Goal: Information Seeking & Learning: Learn about a topic

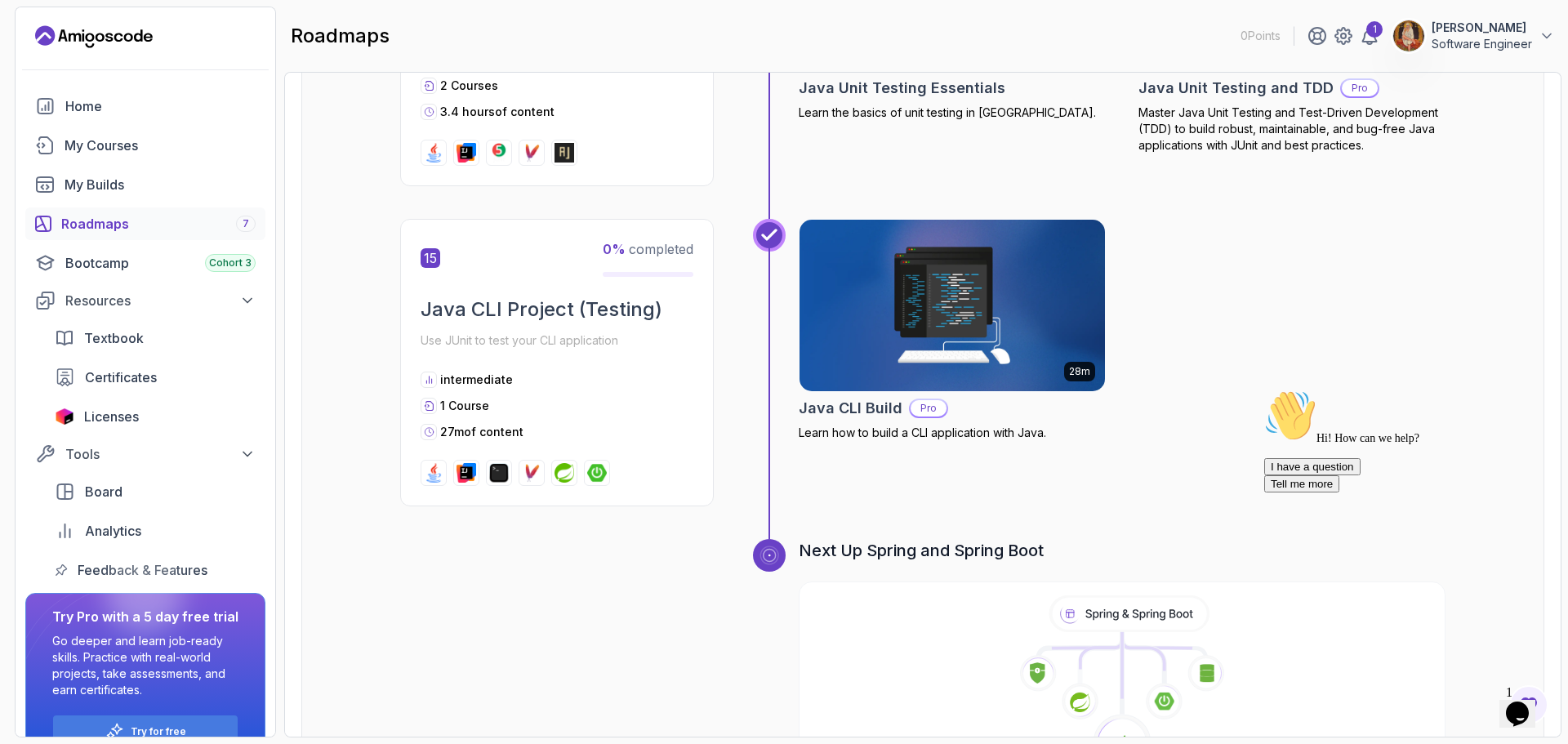
scroll to position [5193, 0]
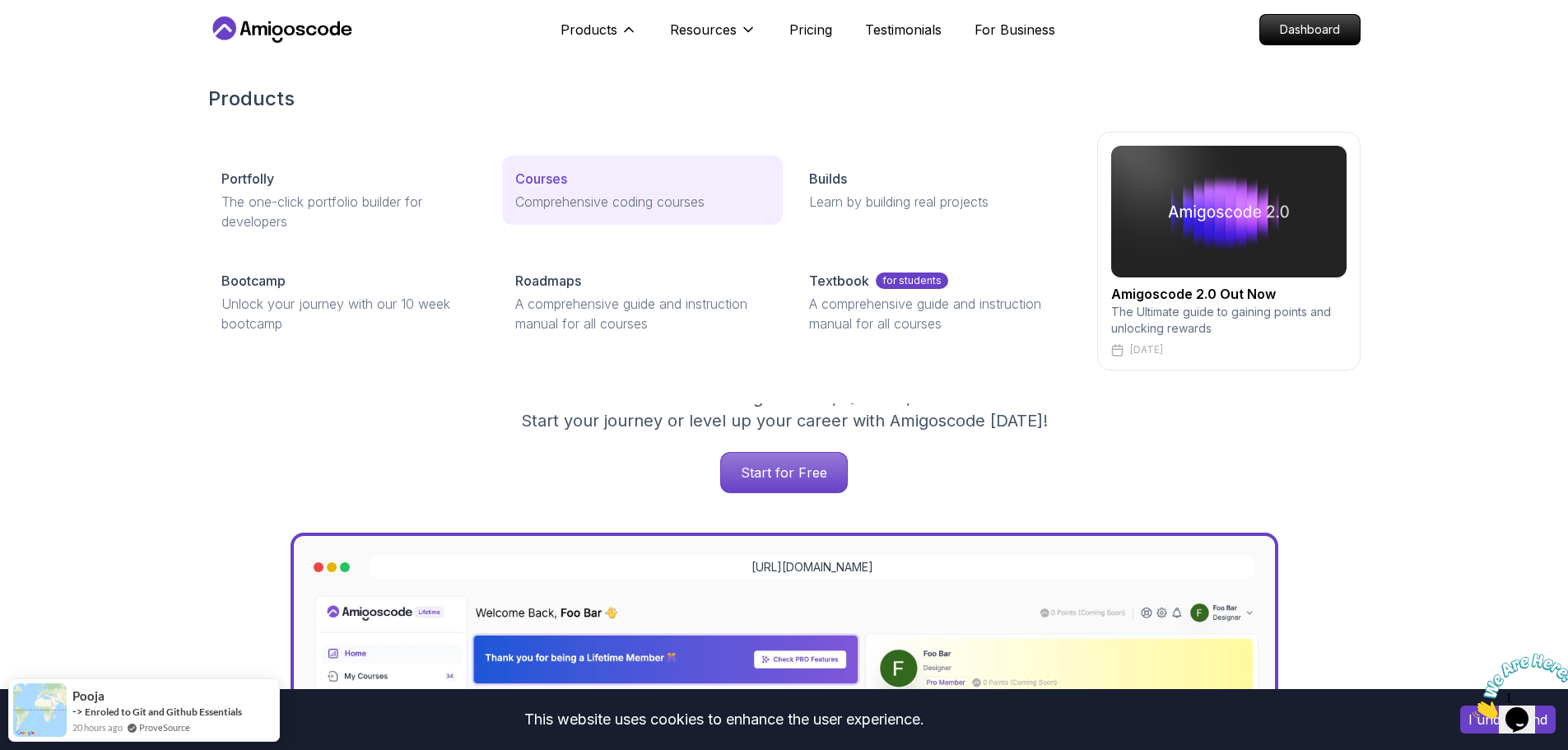
click at [553, 172] on p "Courses" at bounding box center [541, 179] width 52 height 20
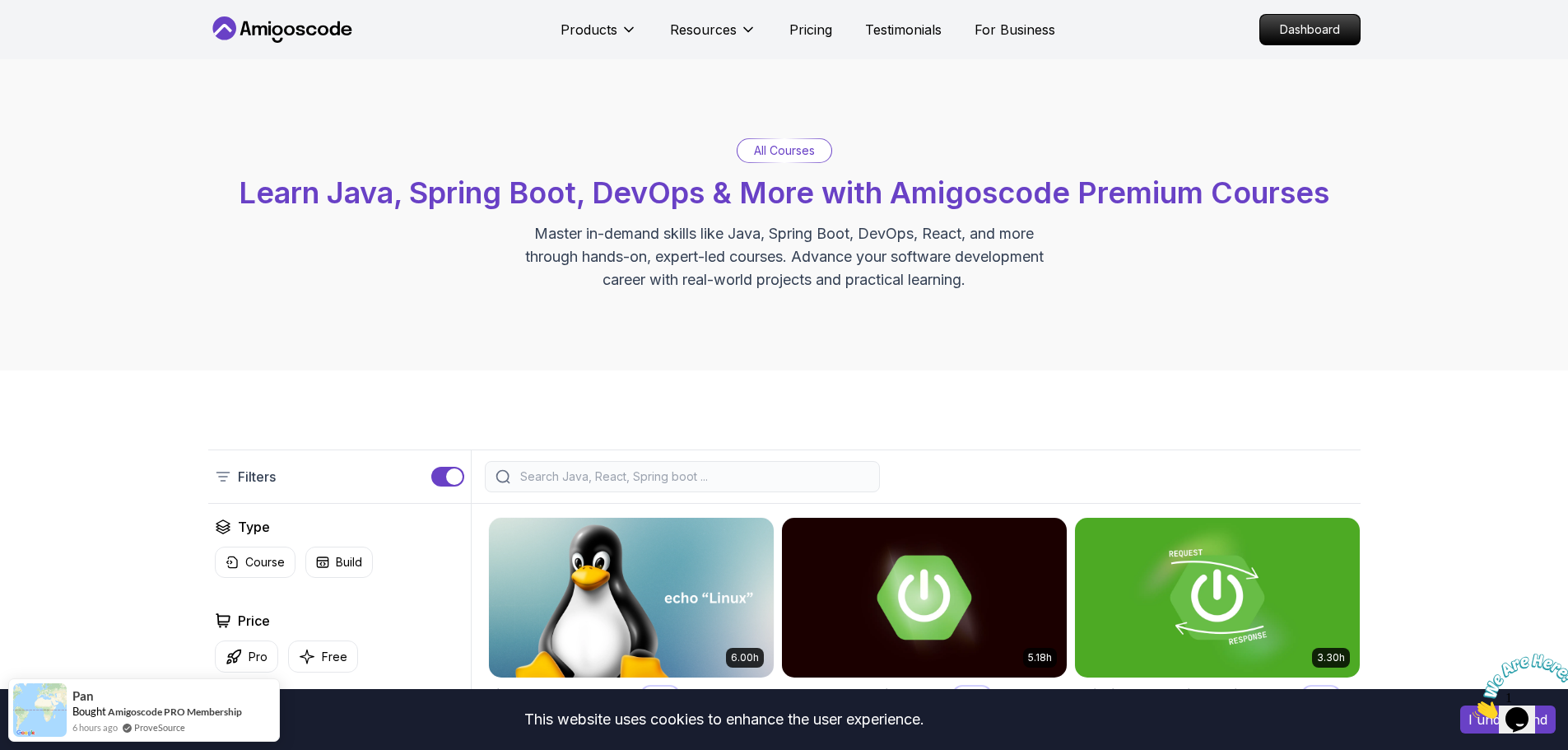
click at [556, 471] on input "search" at bounding box center [693, 477] width 353 height 16
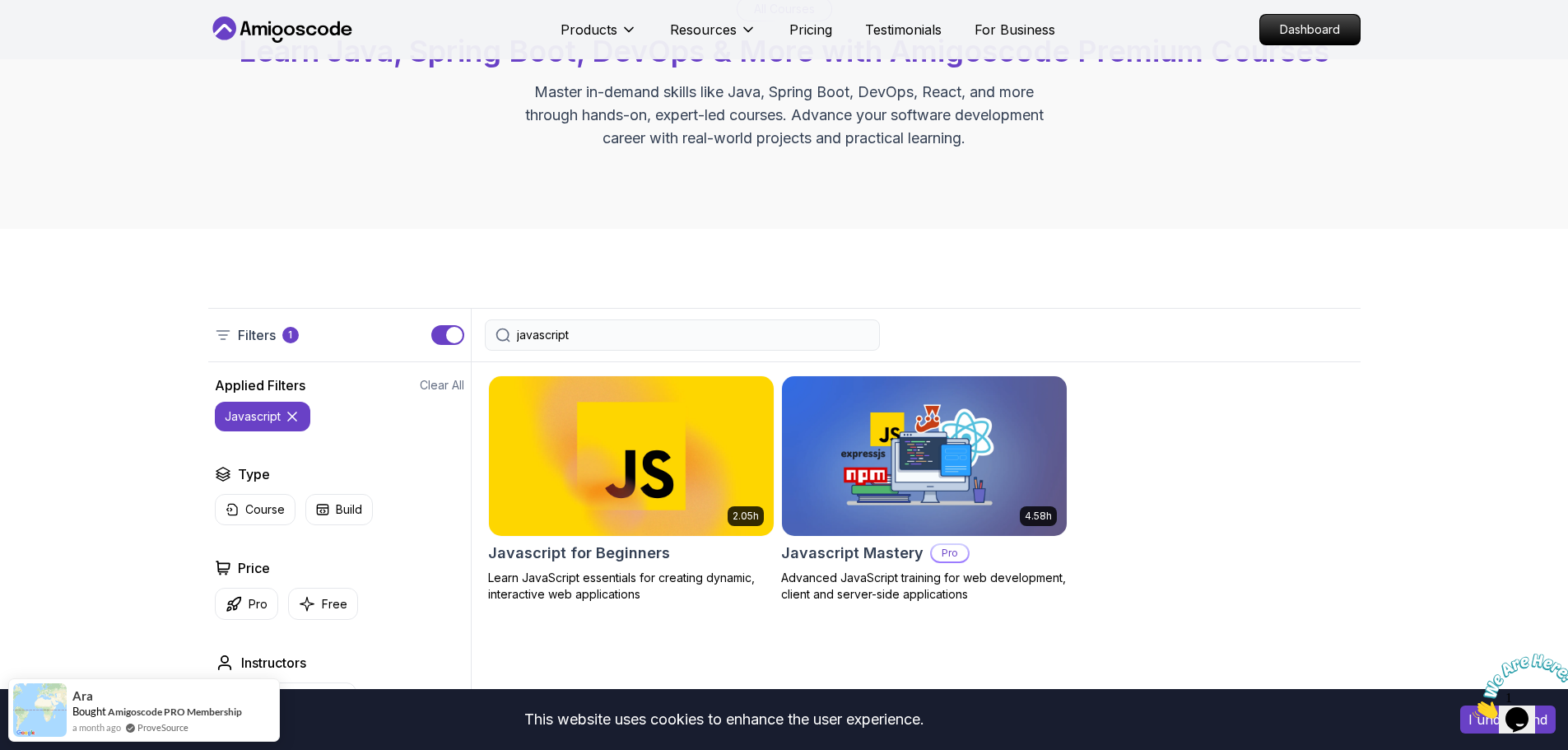
scroll to position [247, 0]
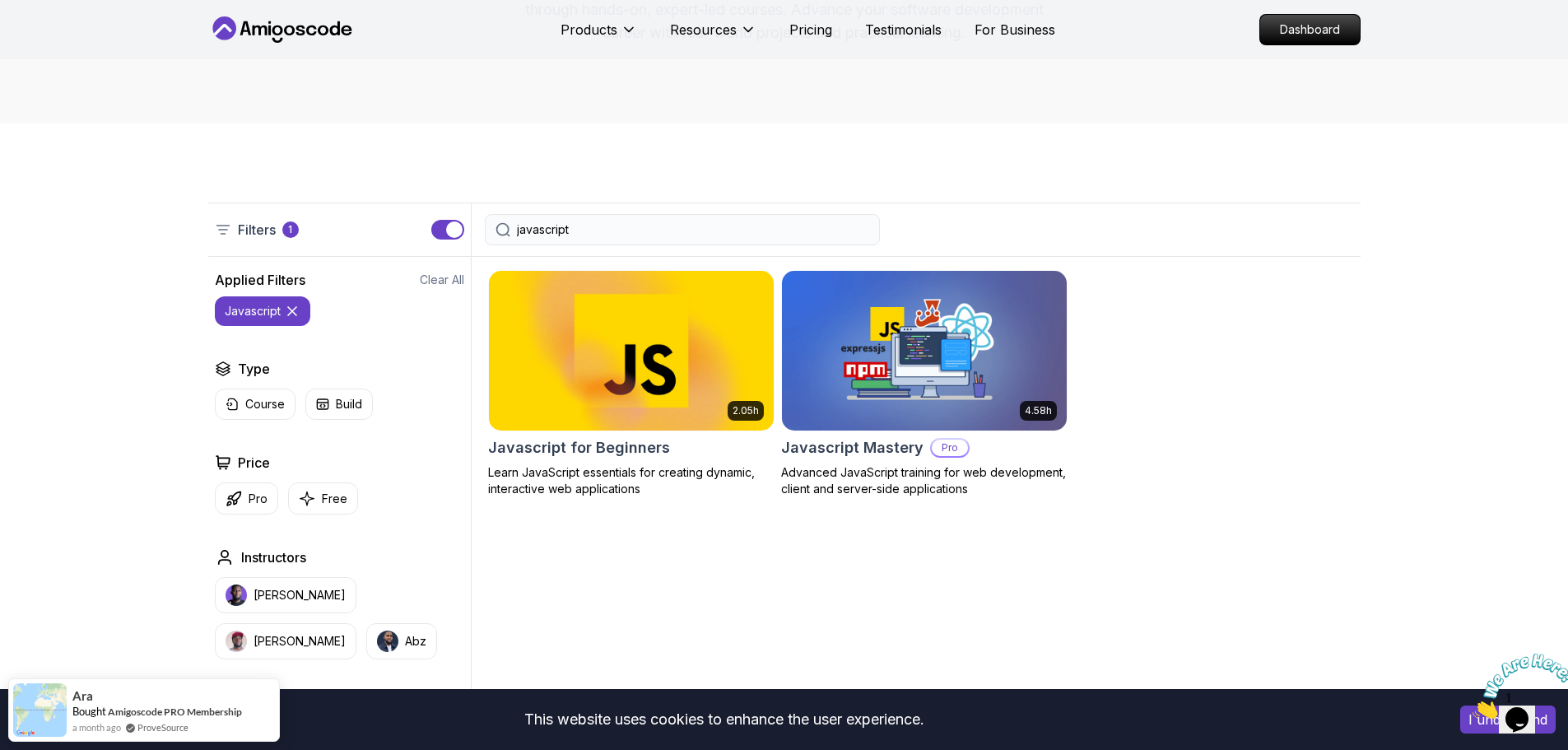
type input "javascript"
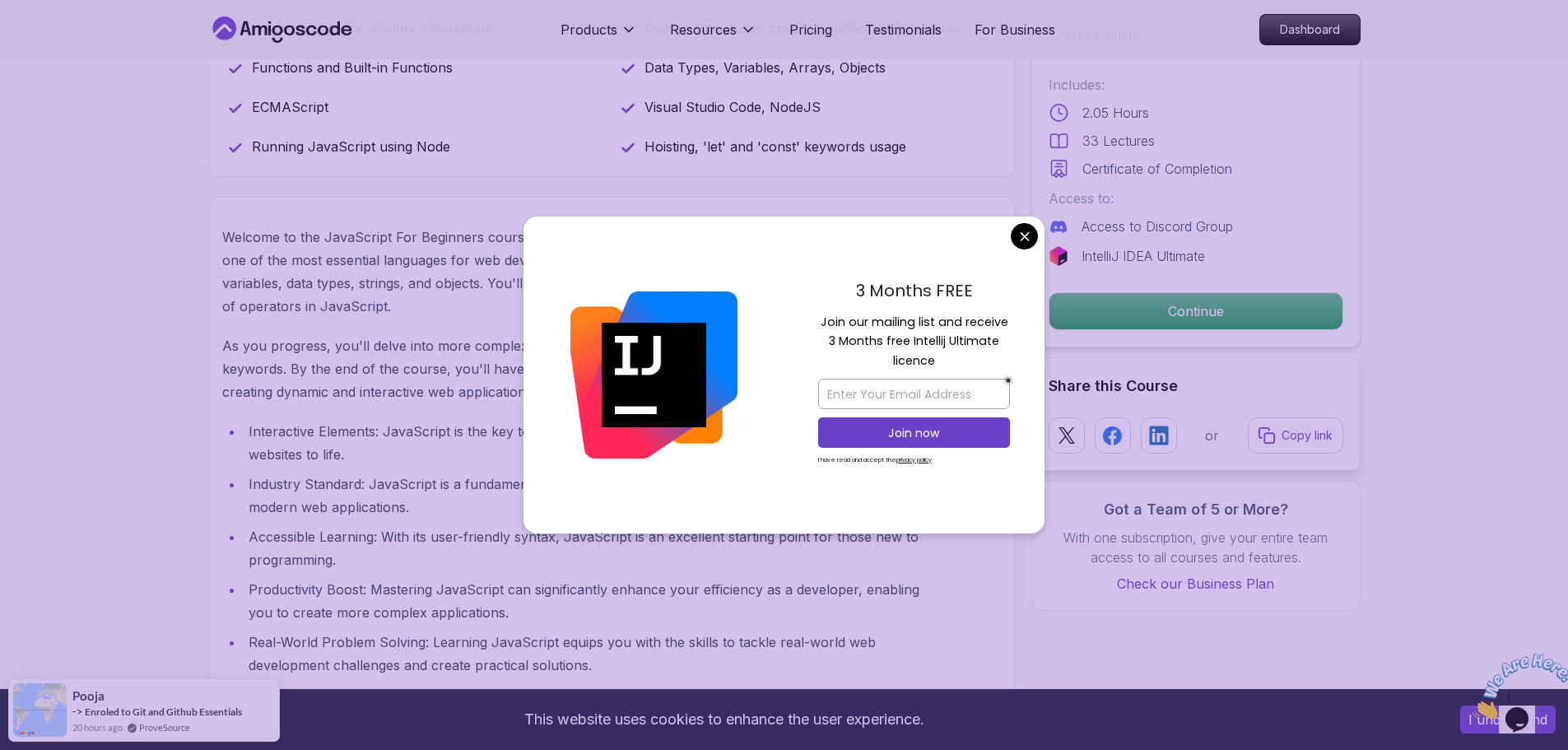
scroll to position [1153, 0]
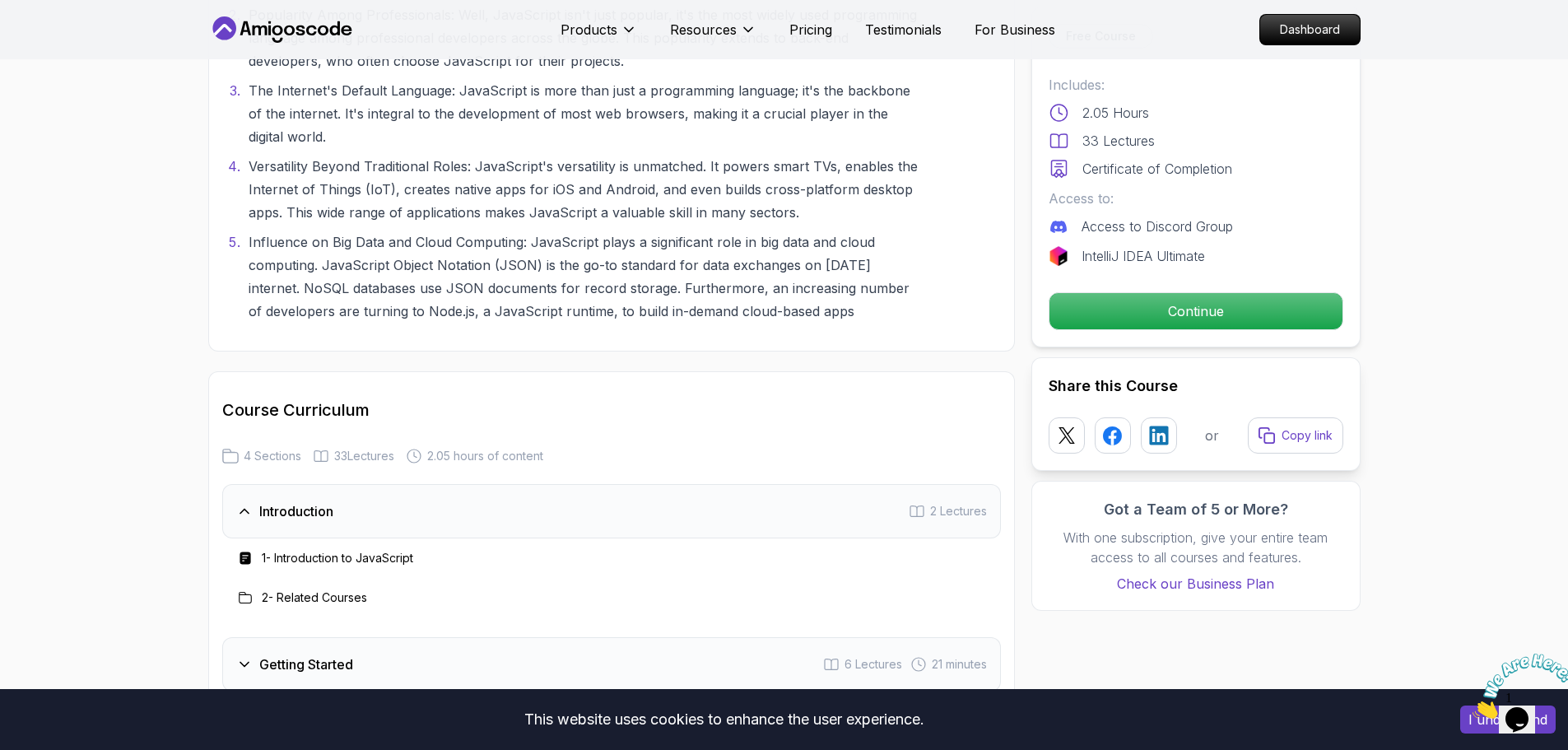
scroll to position [2224, 0]
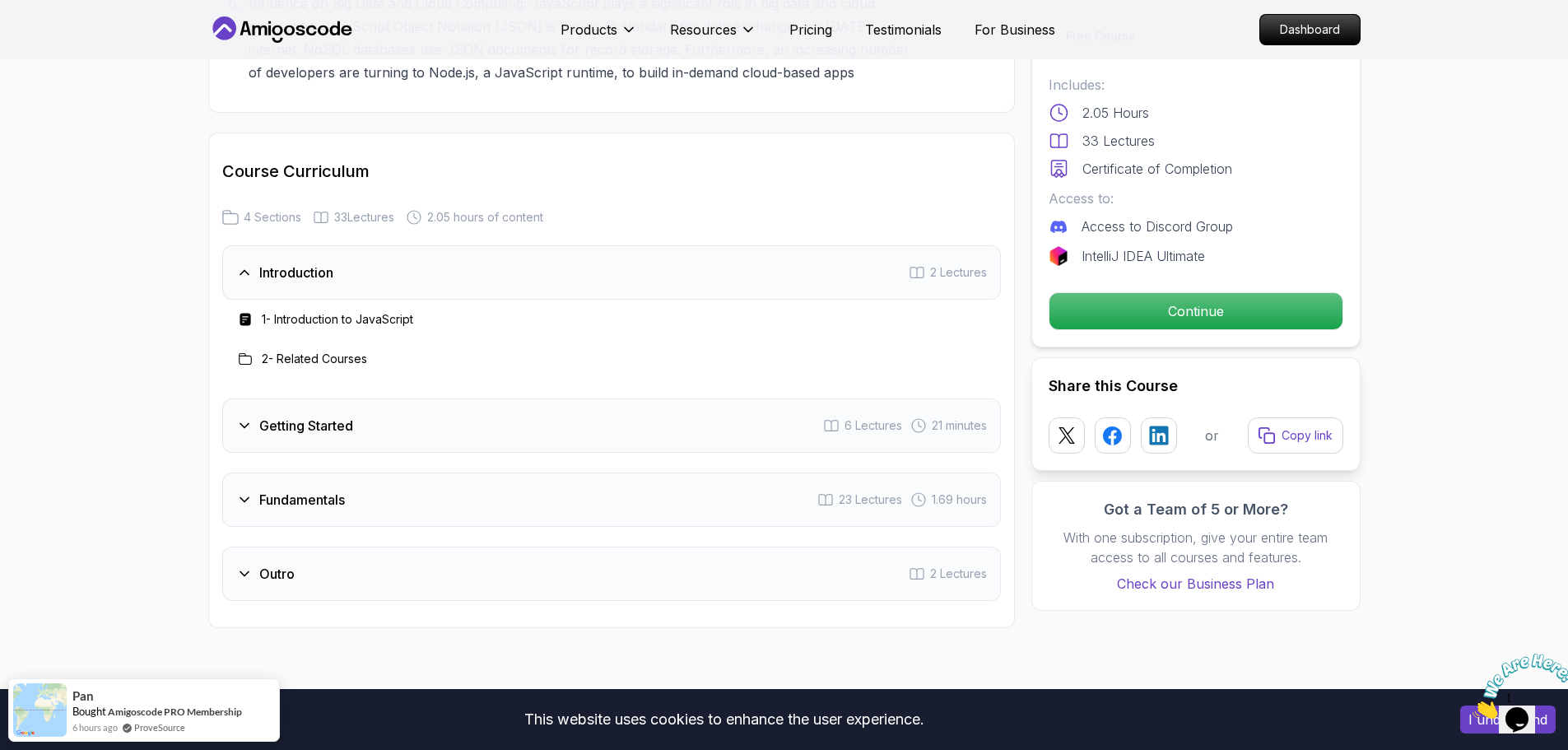
click at [446, 424] on div "Getting Started 6 Lectures 21 minutes" at bounding box center [612, 426] width 779 height 54
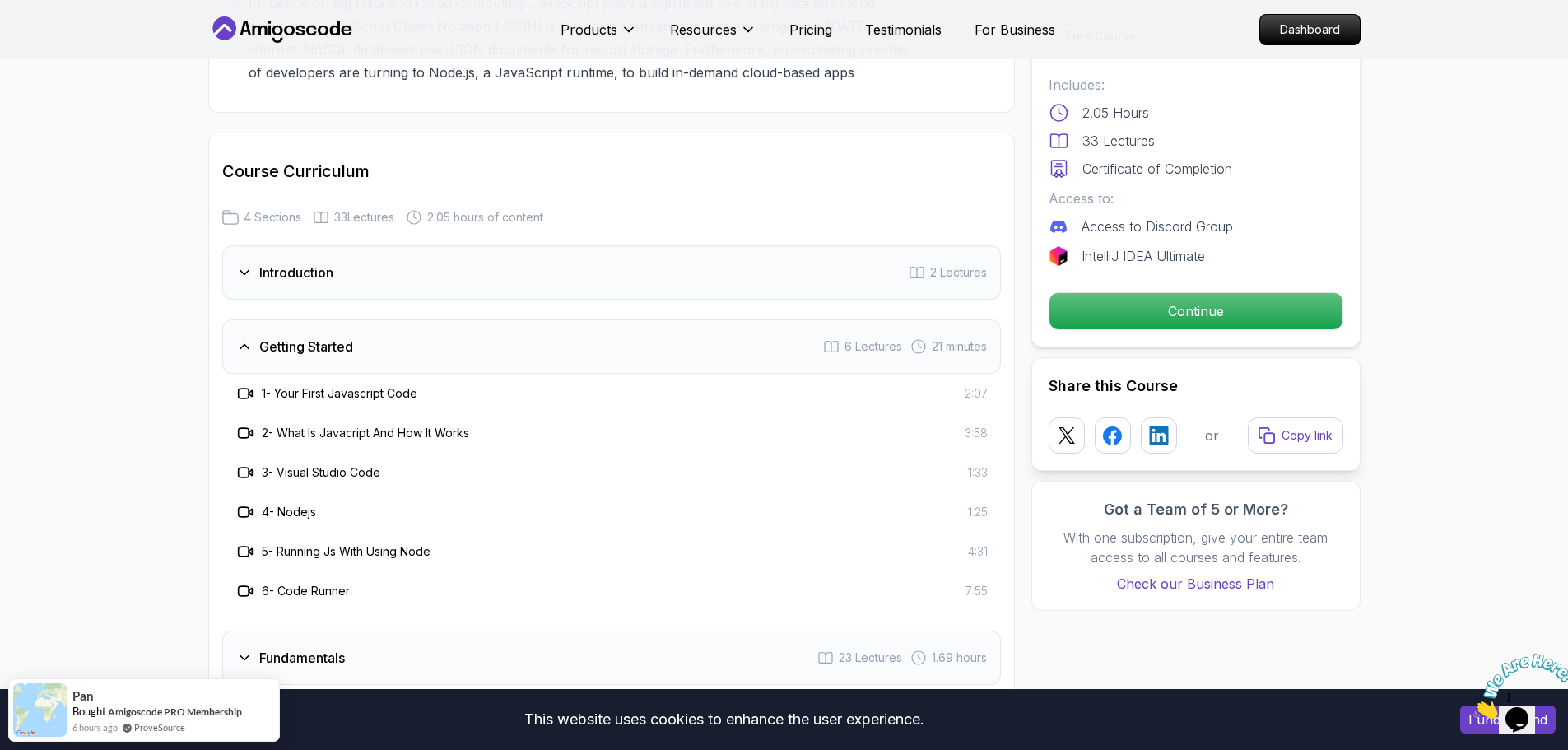
scroll to position [2471, 0]
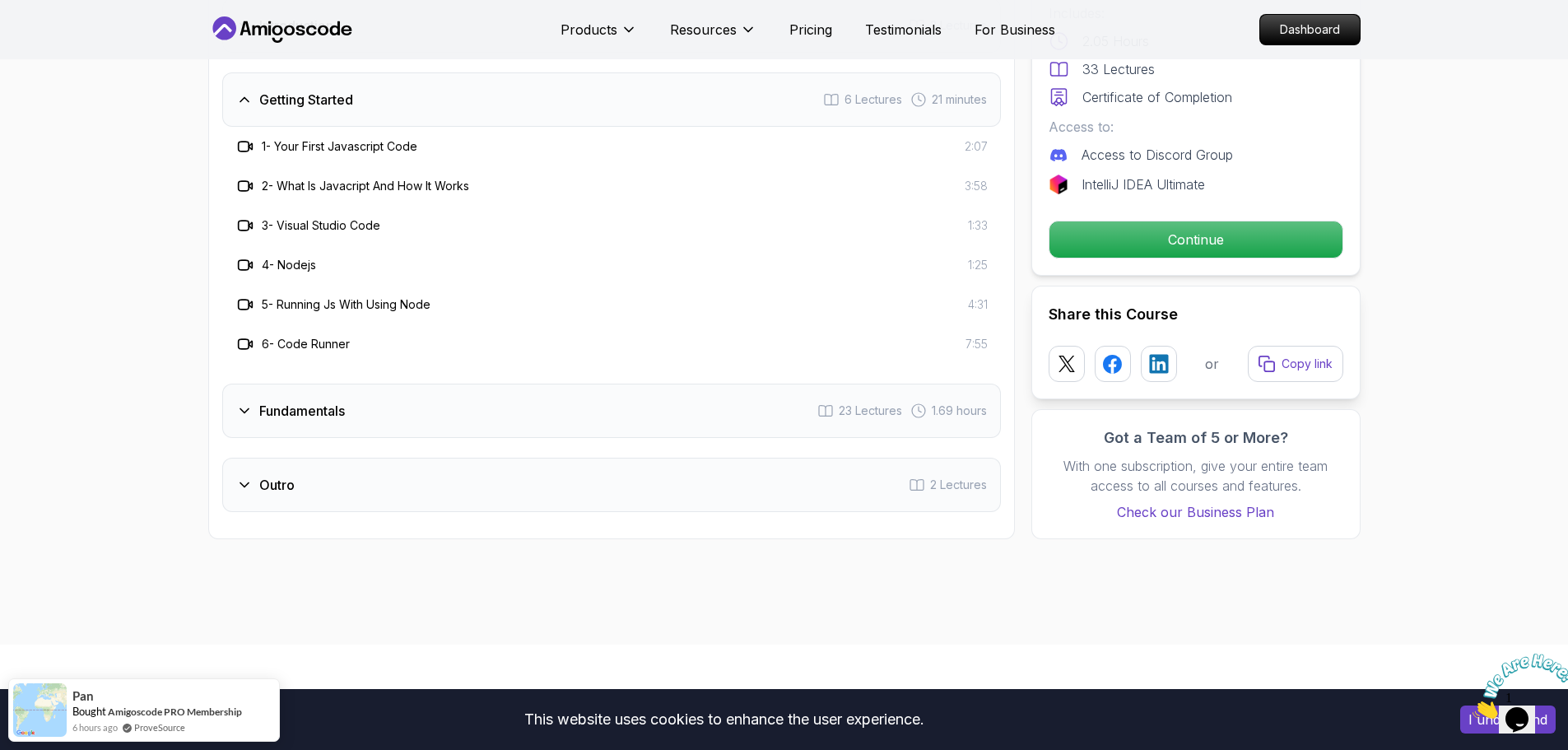
click at [402, 419] on div "Fundamentals 23 Lectures 1.69 hours" at bounding box center [612, 410] width 779 height 54
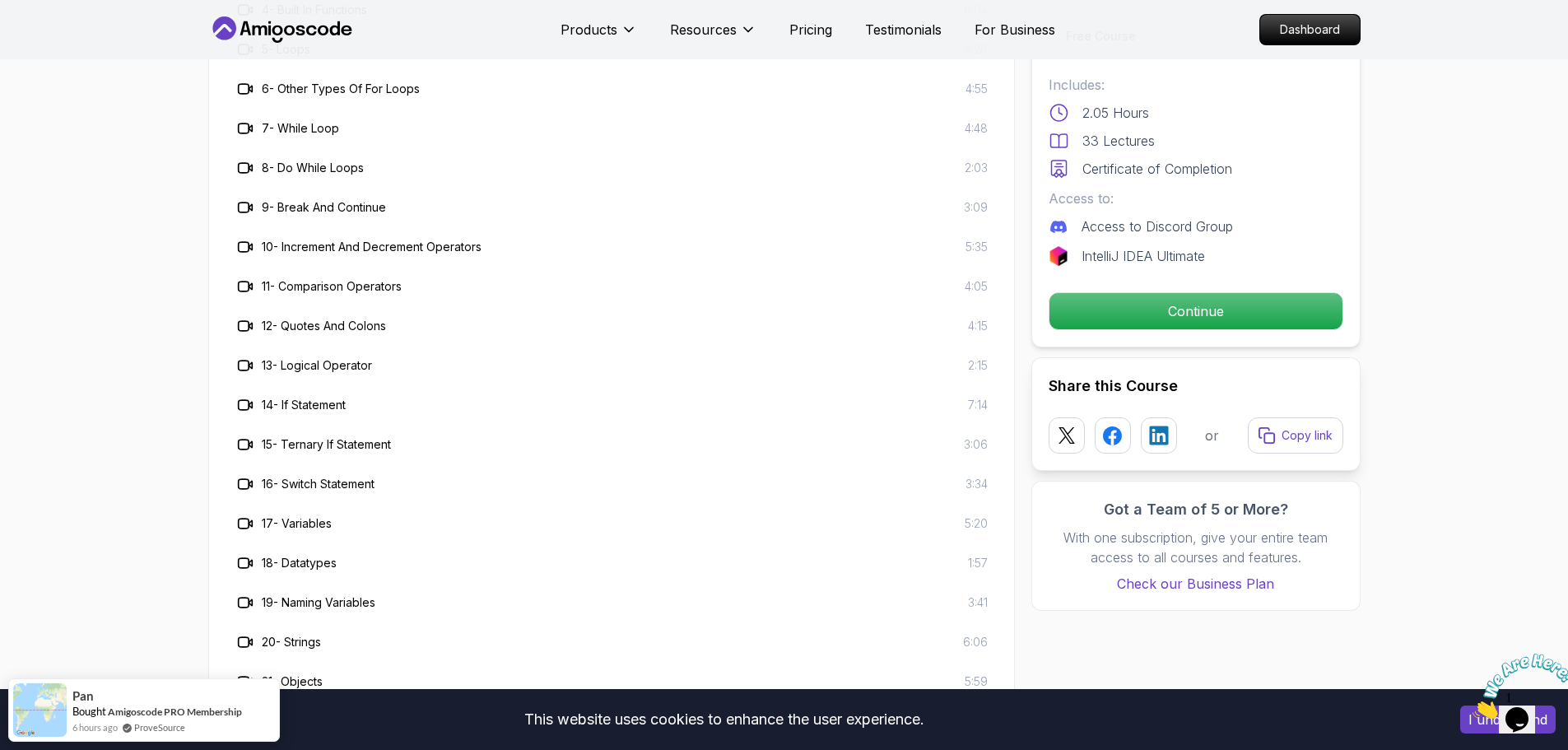
scroll to position [3212, 0]
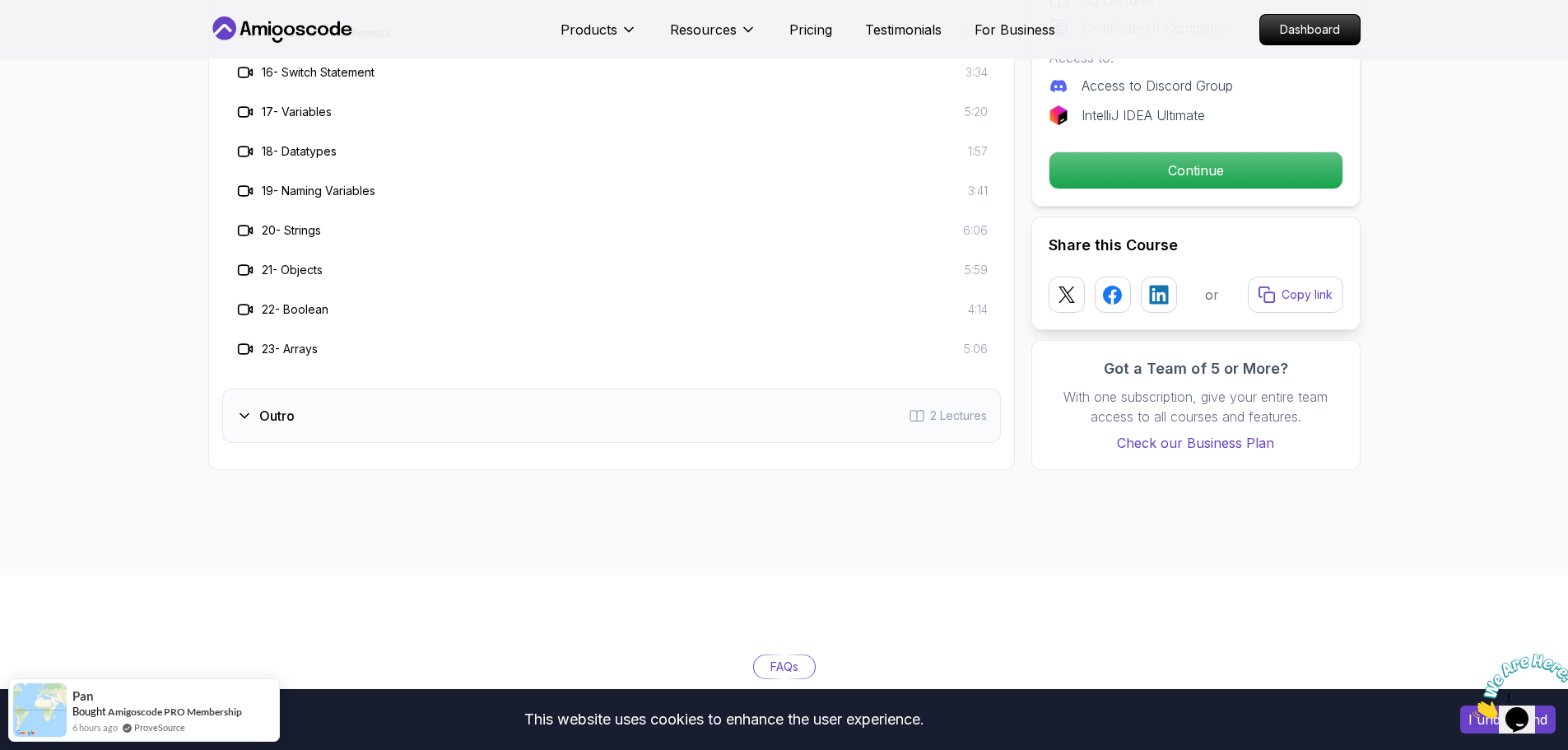
click at [455, 434] on div "Outro 2 Lectures" at bounding box center [612, 415] width 779 height 54
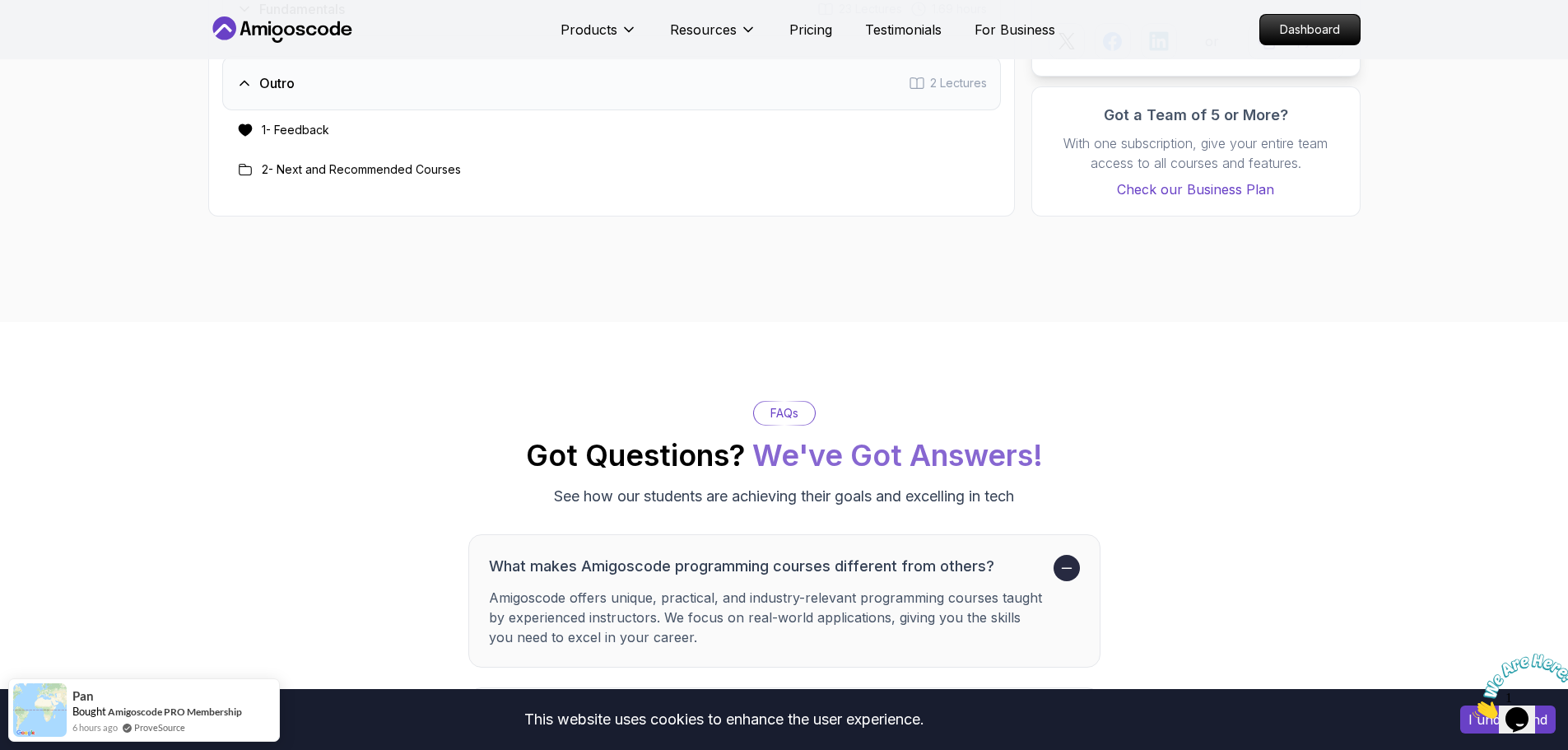
scroll to position [2307, 0]
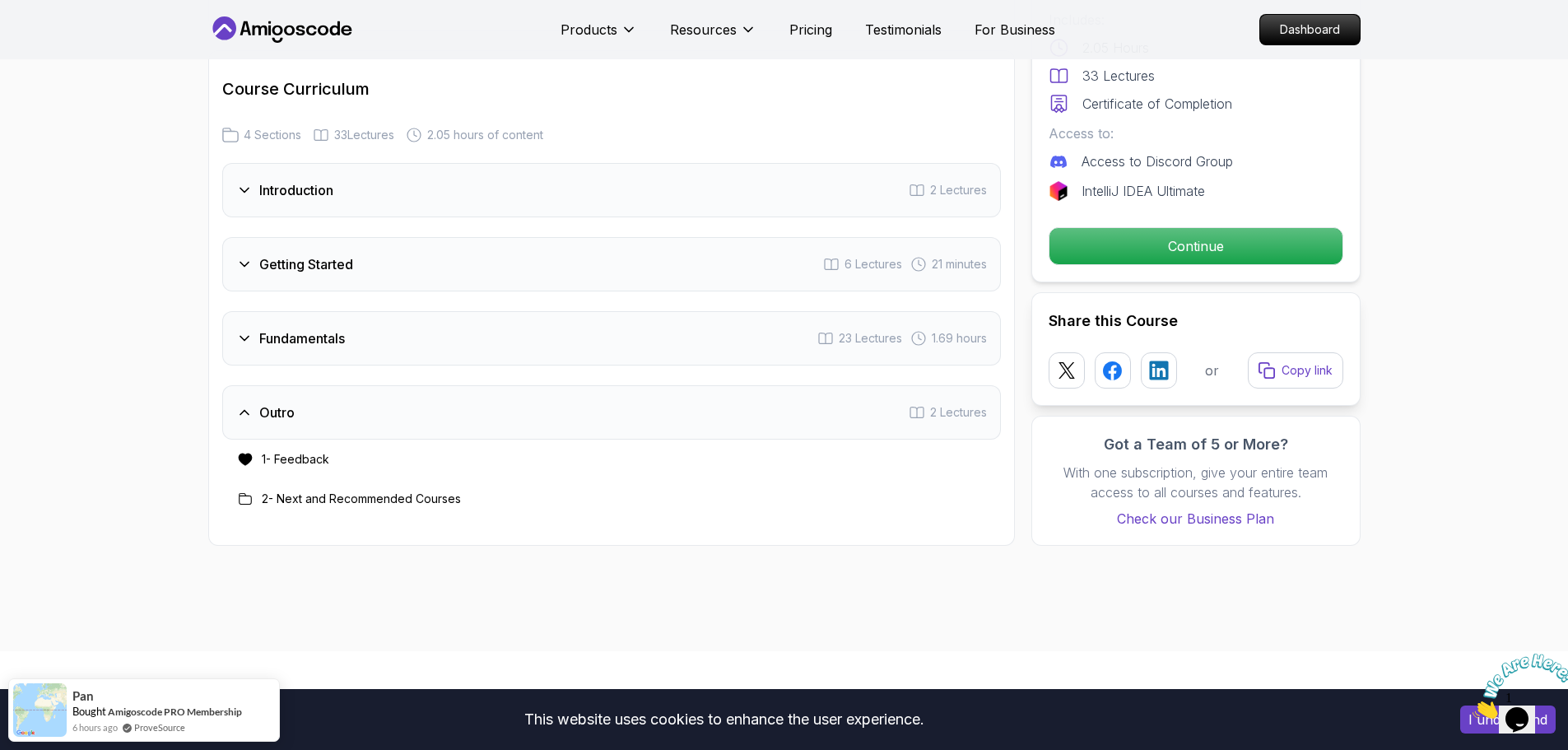
click at [506, 348] on div "Fundamentals 23 Lectures 1.69 hours" at bounding box center [612, 338] width 779 height 54
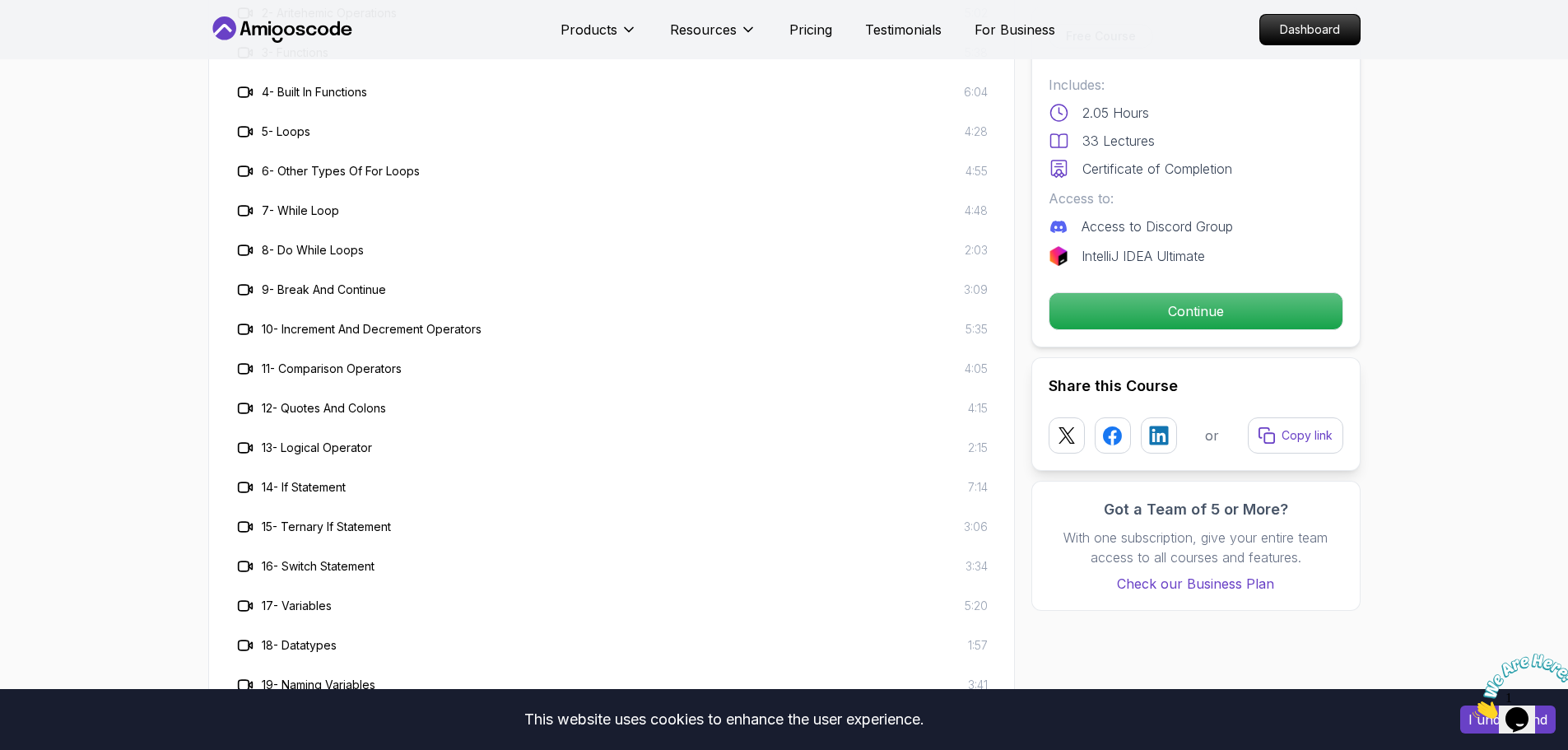
scroll to position [2389, 0]
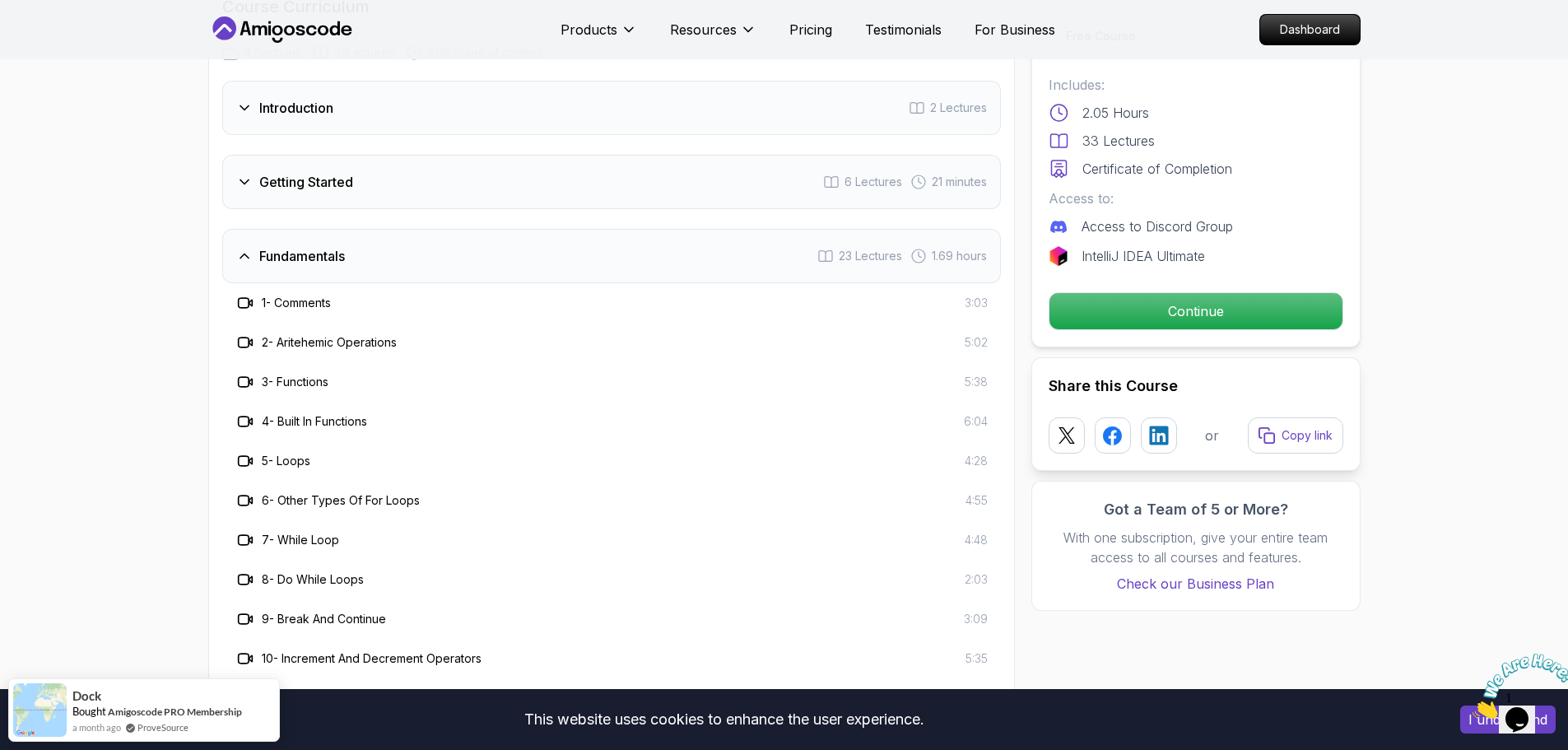
click at [431, 190] on div "Getting Started 6 Lectures 21 minutes" at bounding box center [612, 182] width 779 height 54
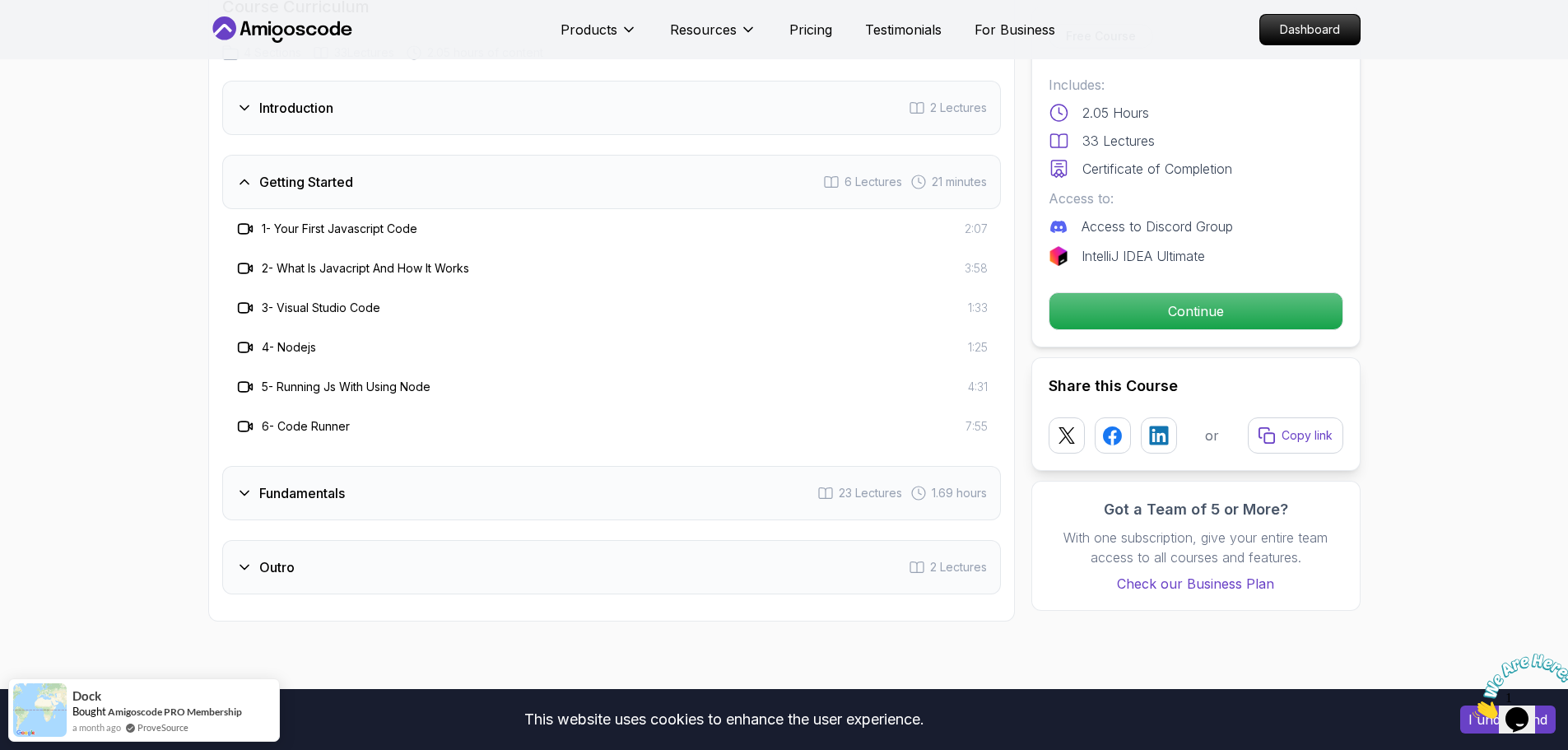
click at [439, 123] on div "Introduction 2 Lectures" at bounding box center [612, 107] width 779 height 54
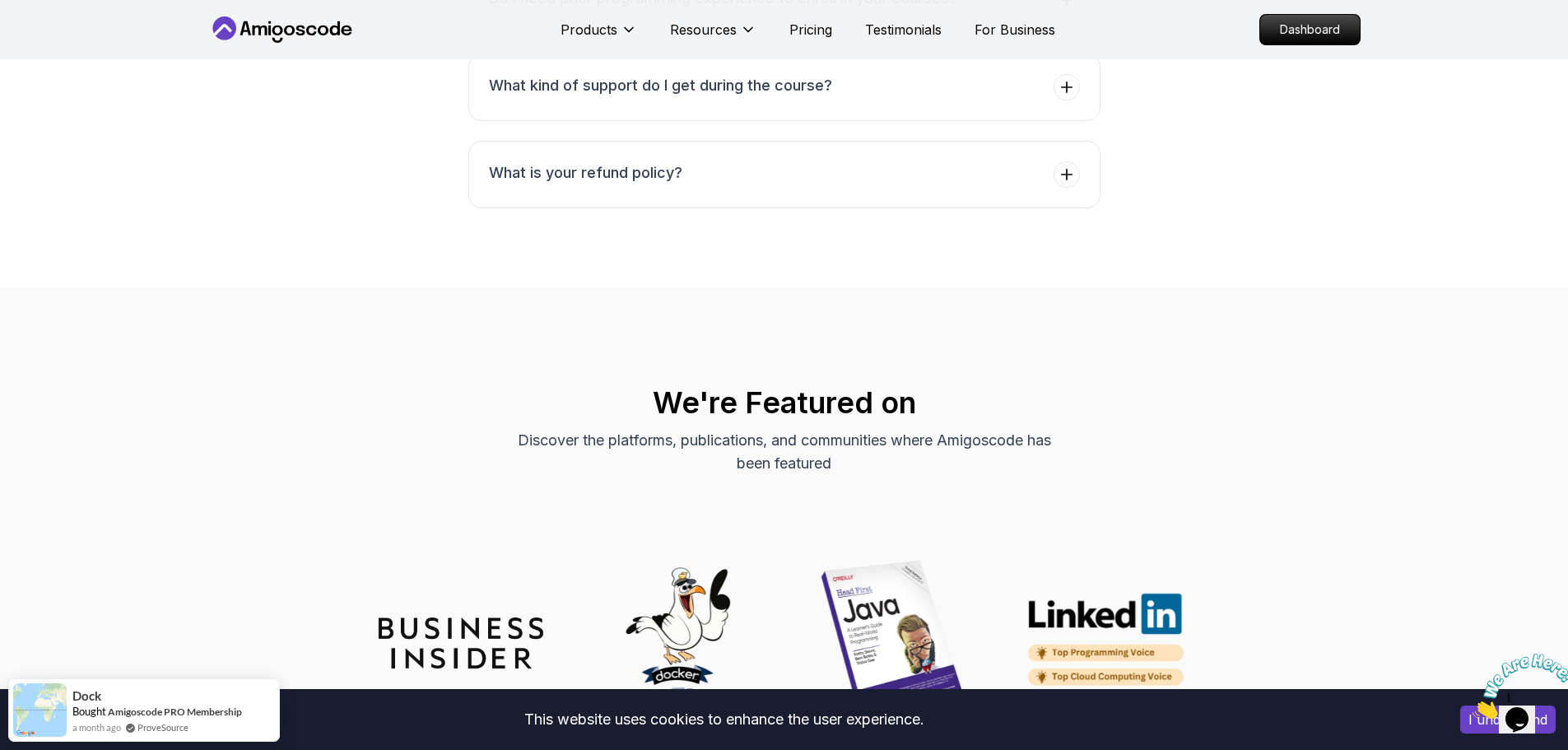
scroll to position [3295, 0]
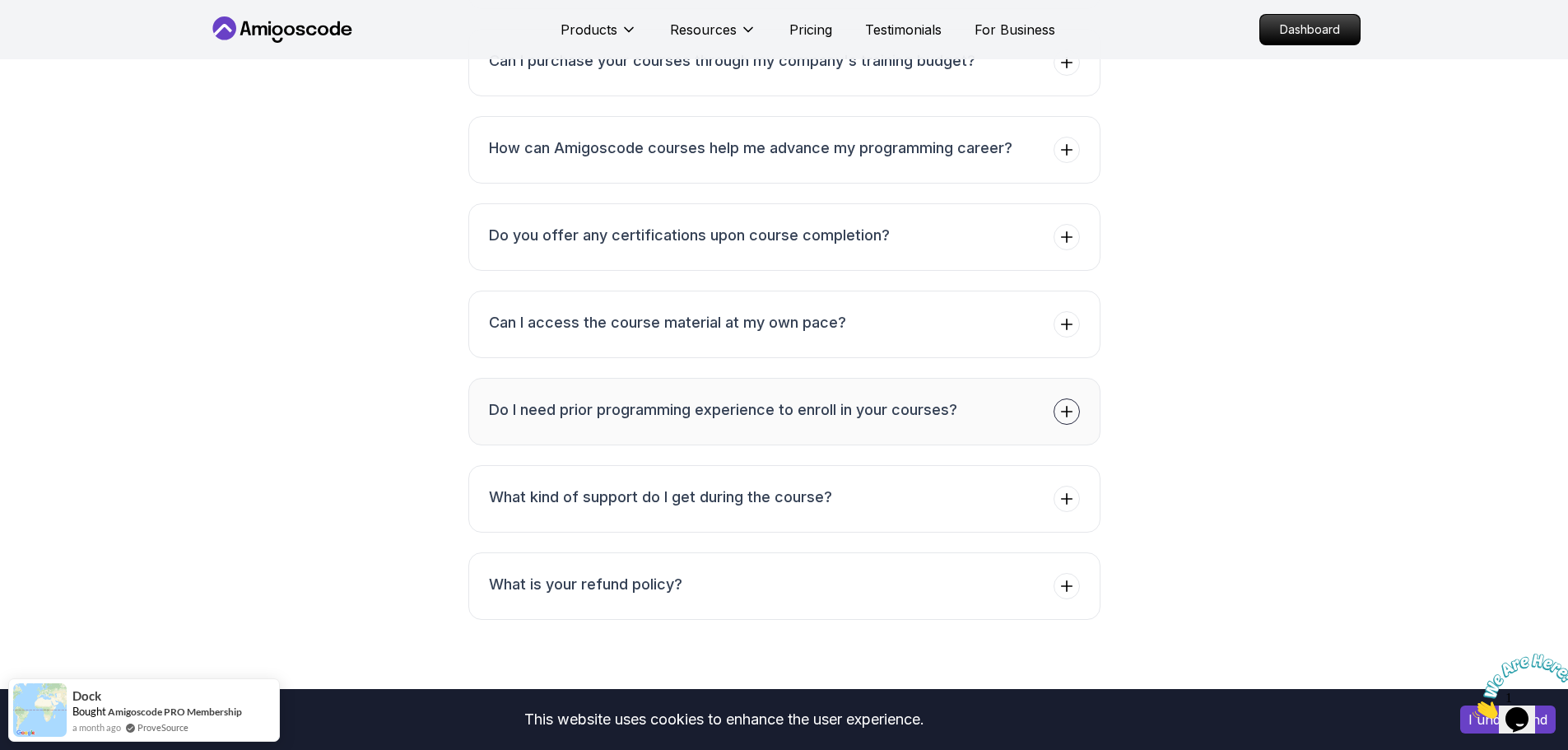
click at [755, 395] on button "Do I need prior programming experience to enroll in your courses?" at bounding box center [784, 411] width 632 height 67
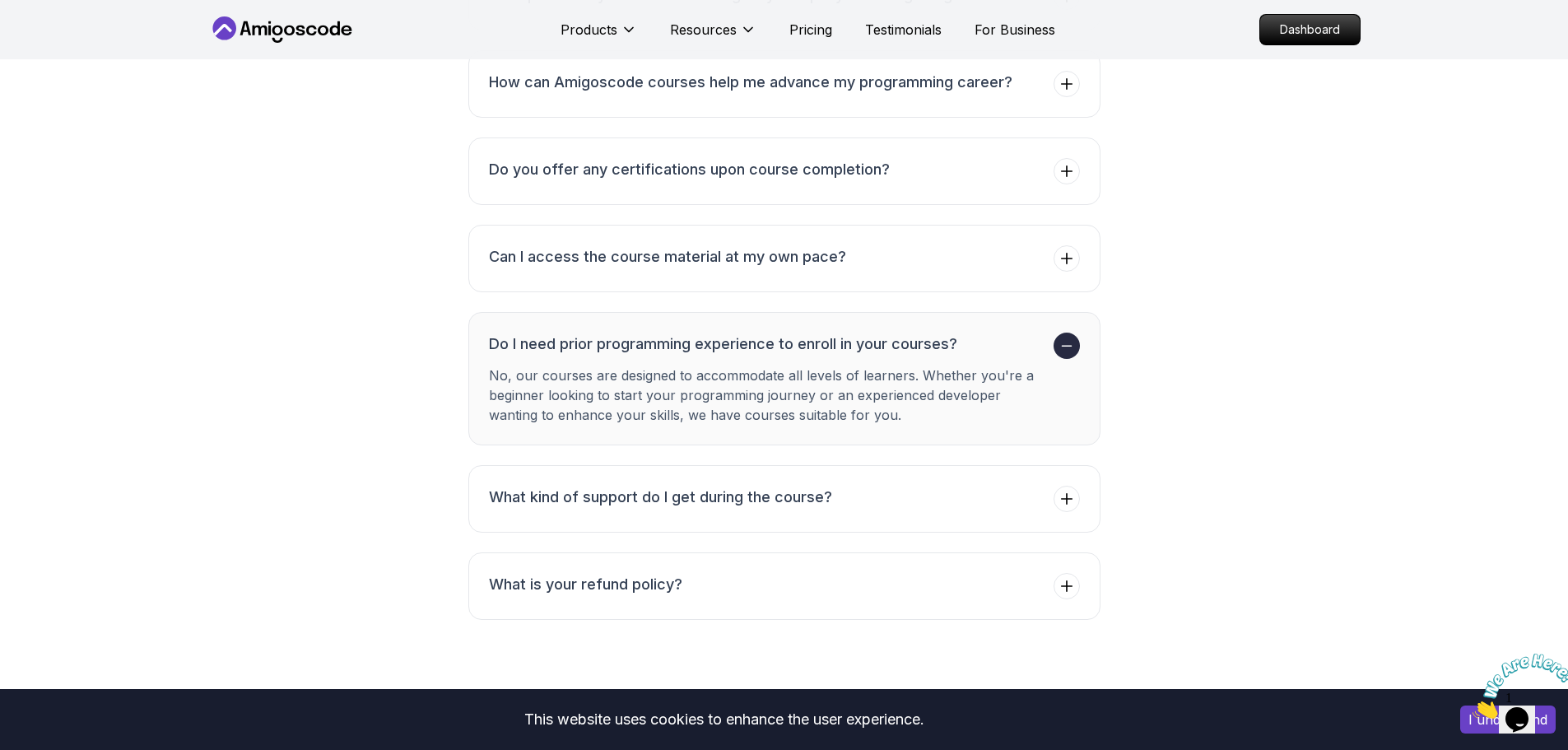
drag, startPoint x: 683, startPoint y: 378, endPoint x: 857, endPoint y: 422, distance: 179.5
click at [857, 422] on p "No, our courses are designed to accommodate all levels of learners. Whether you…" at bounding box center [767, 395] width 558 height 60
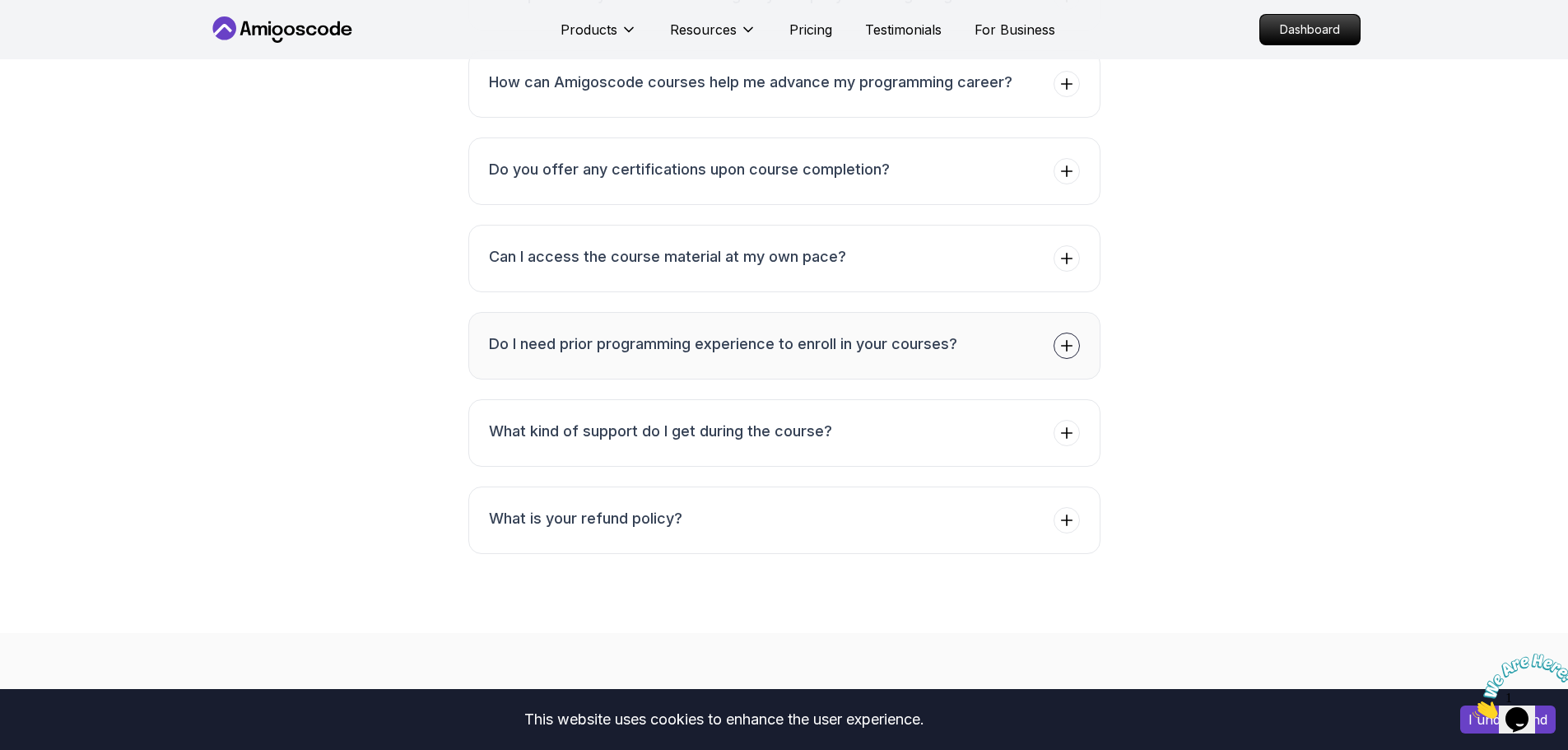
click at [579, 339] on h3 "Do I need prior programming experience to enroll in your courses?" at bounding box center [723, 344] width 469 height 23
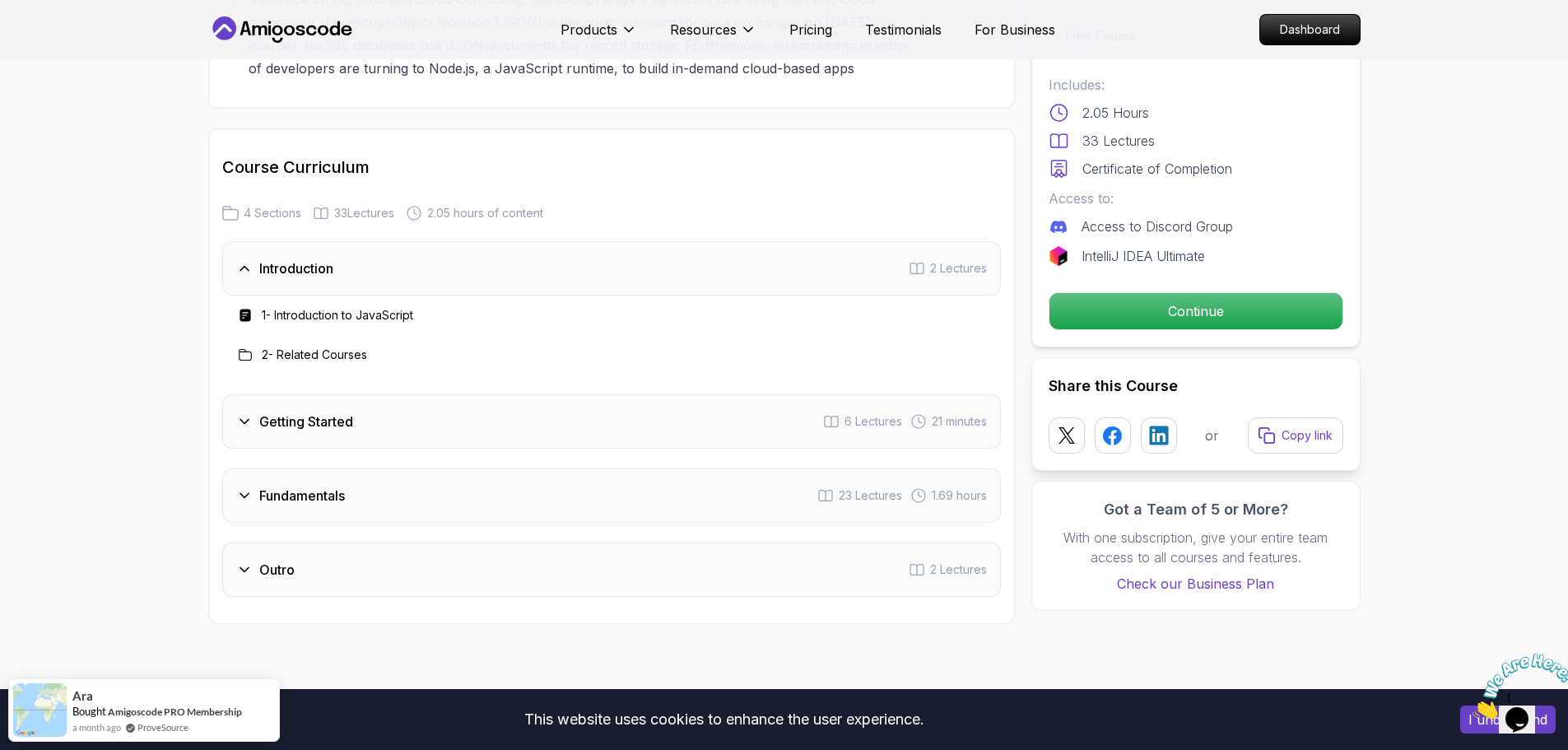
scroll to position [2307, 0]
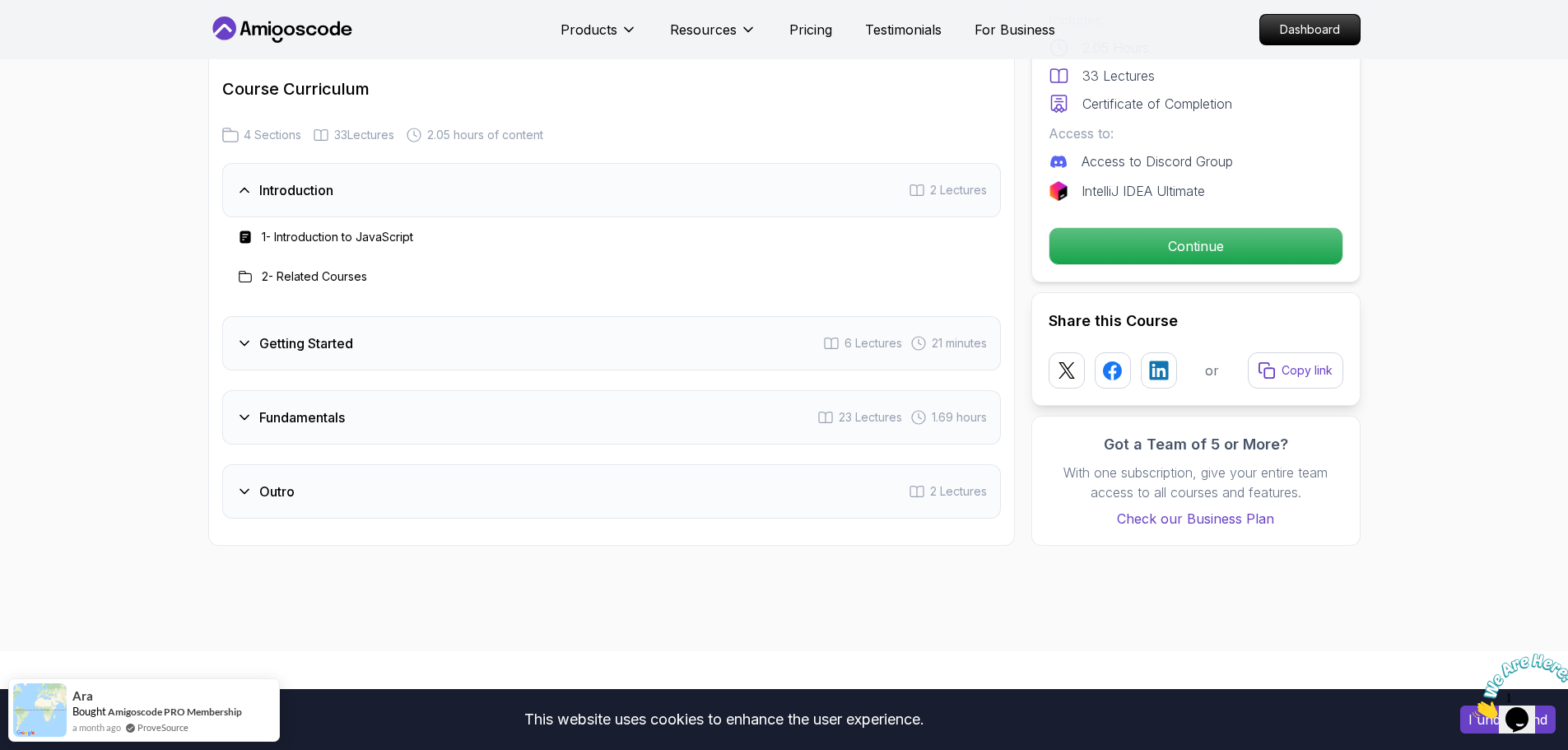
click at [244, 509] on div "Outro 2 Lectures" at bounding box center [612, 491] width 779 height 54
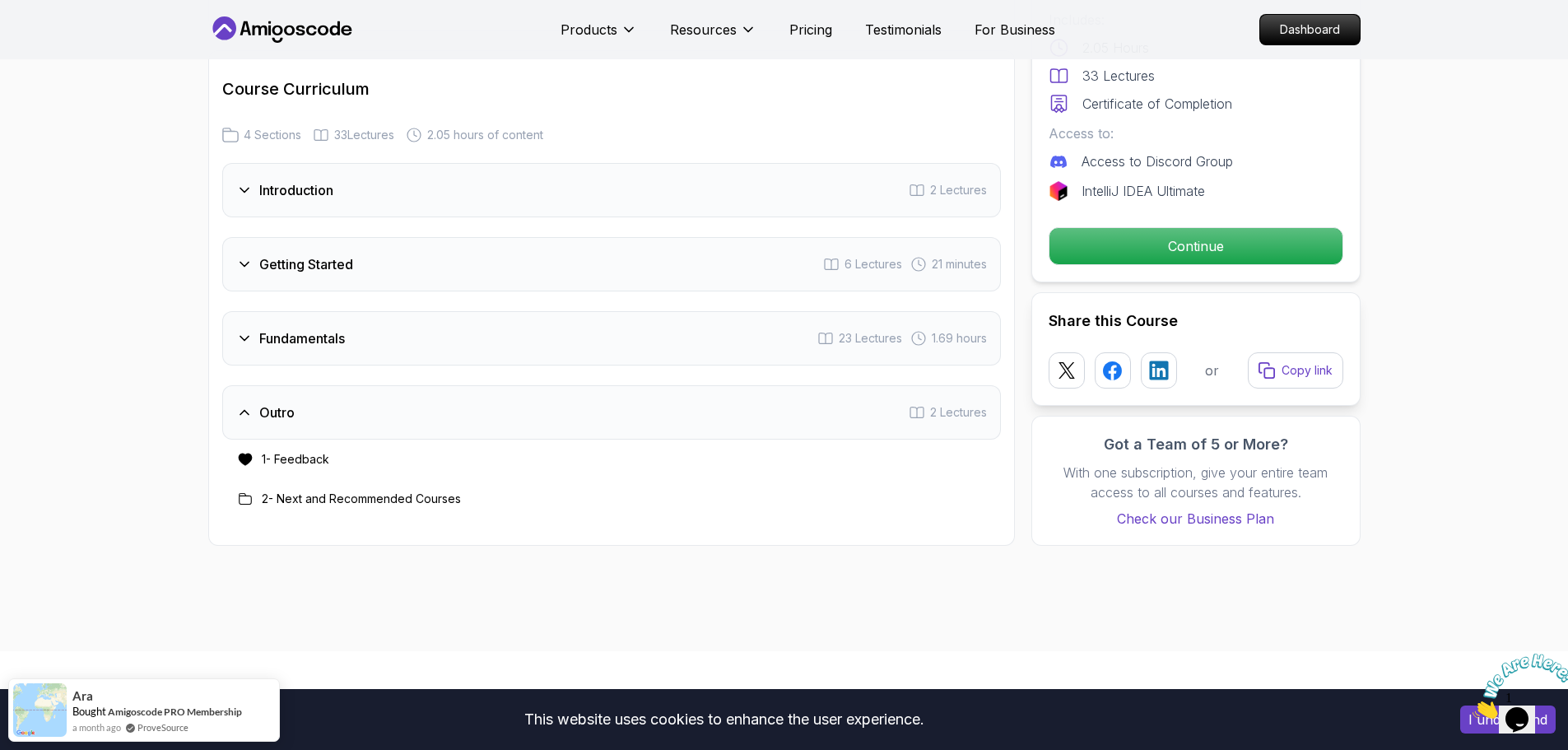
click at [275, 352] on div "Fundamentals 23 Lectures 1.69 hours" at bounding box center [612, 338] width 779 height 54
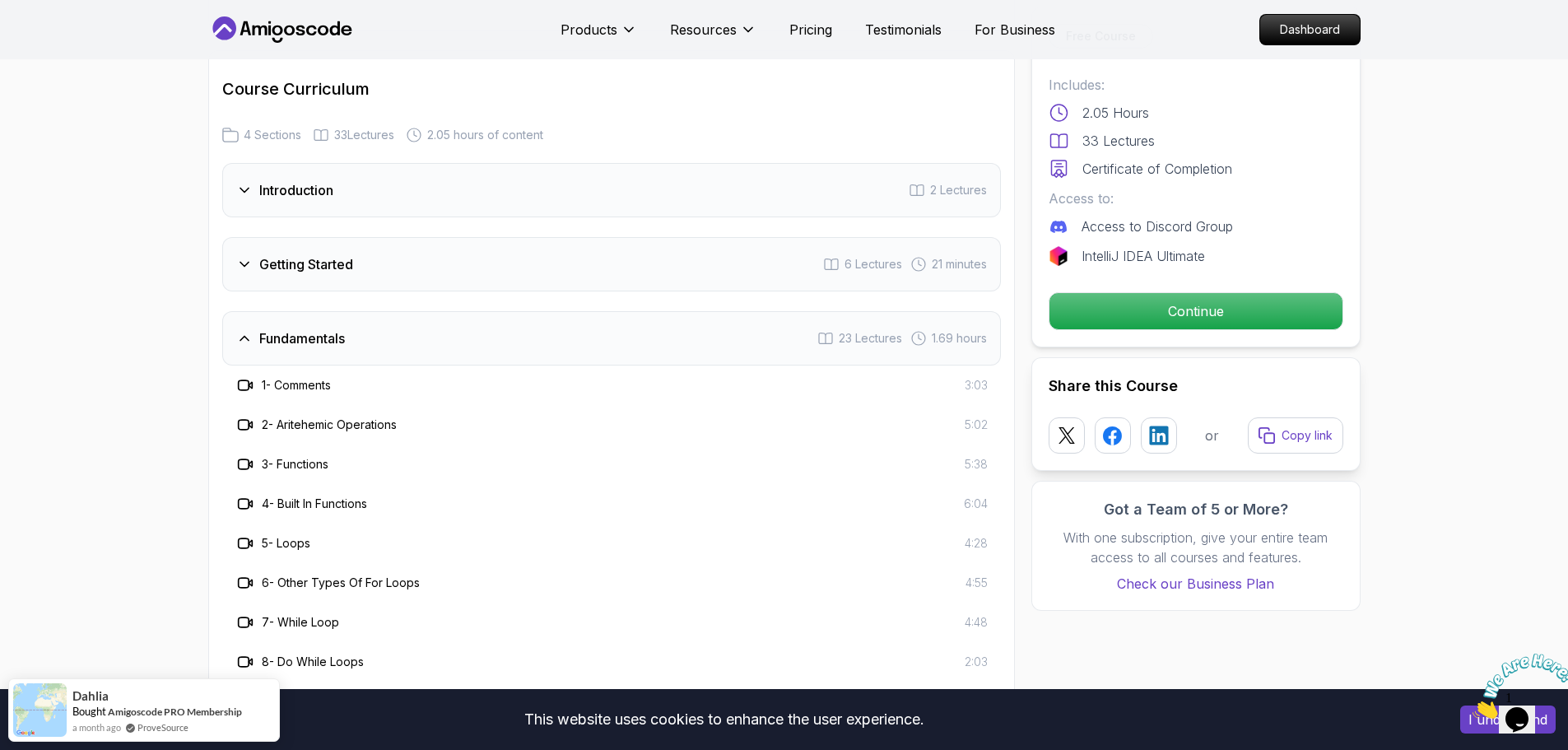
click at [348, 270] on h3 "Getting Started" at bounding box center [305, 264] width 94 height 20
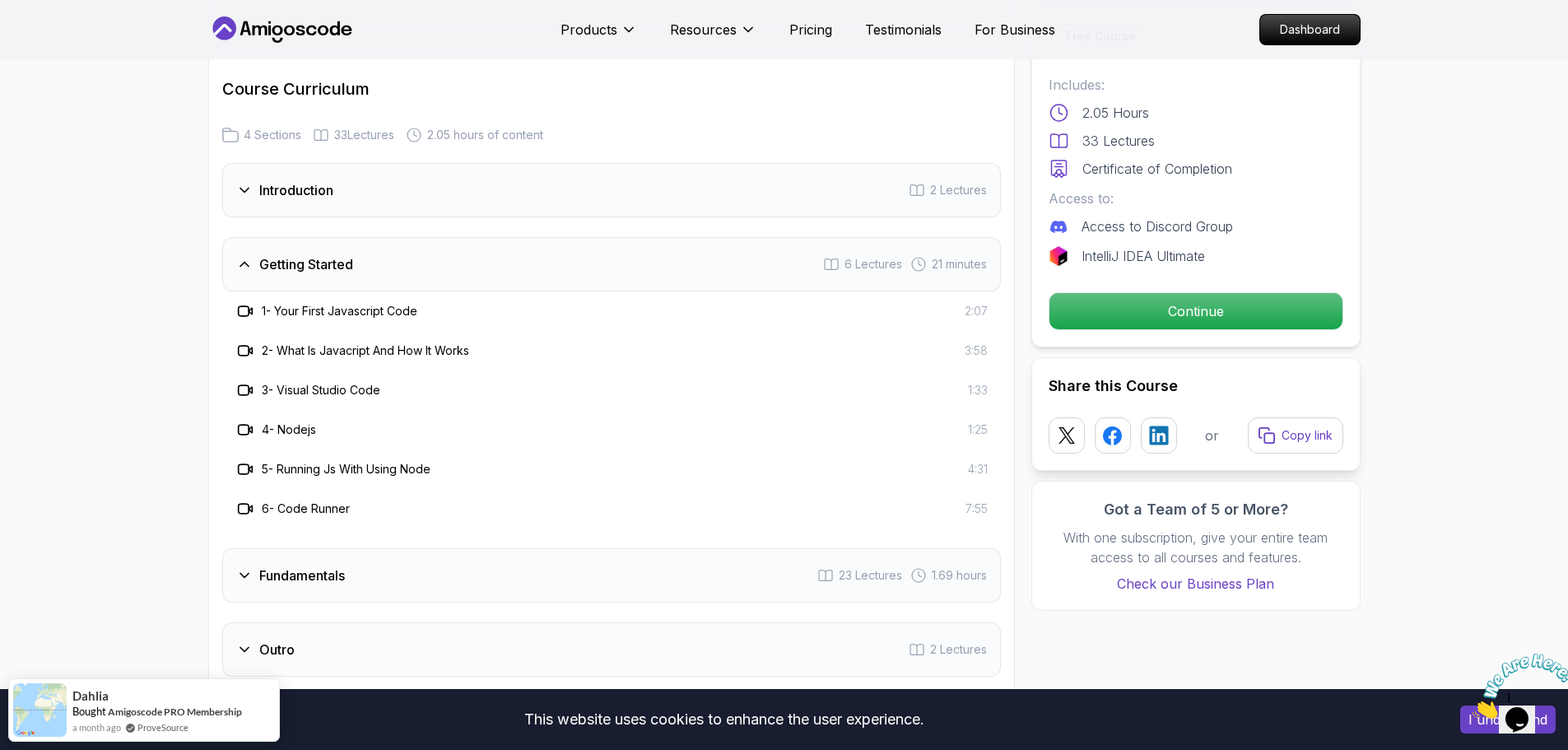
click at [359, 206] on div "Introduction 2 Lectures" at bounding box center [612, 189] width 779 height 54
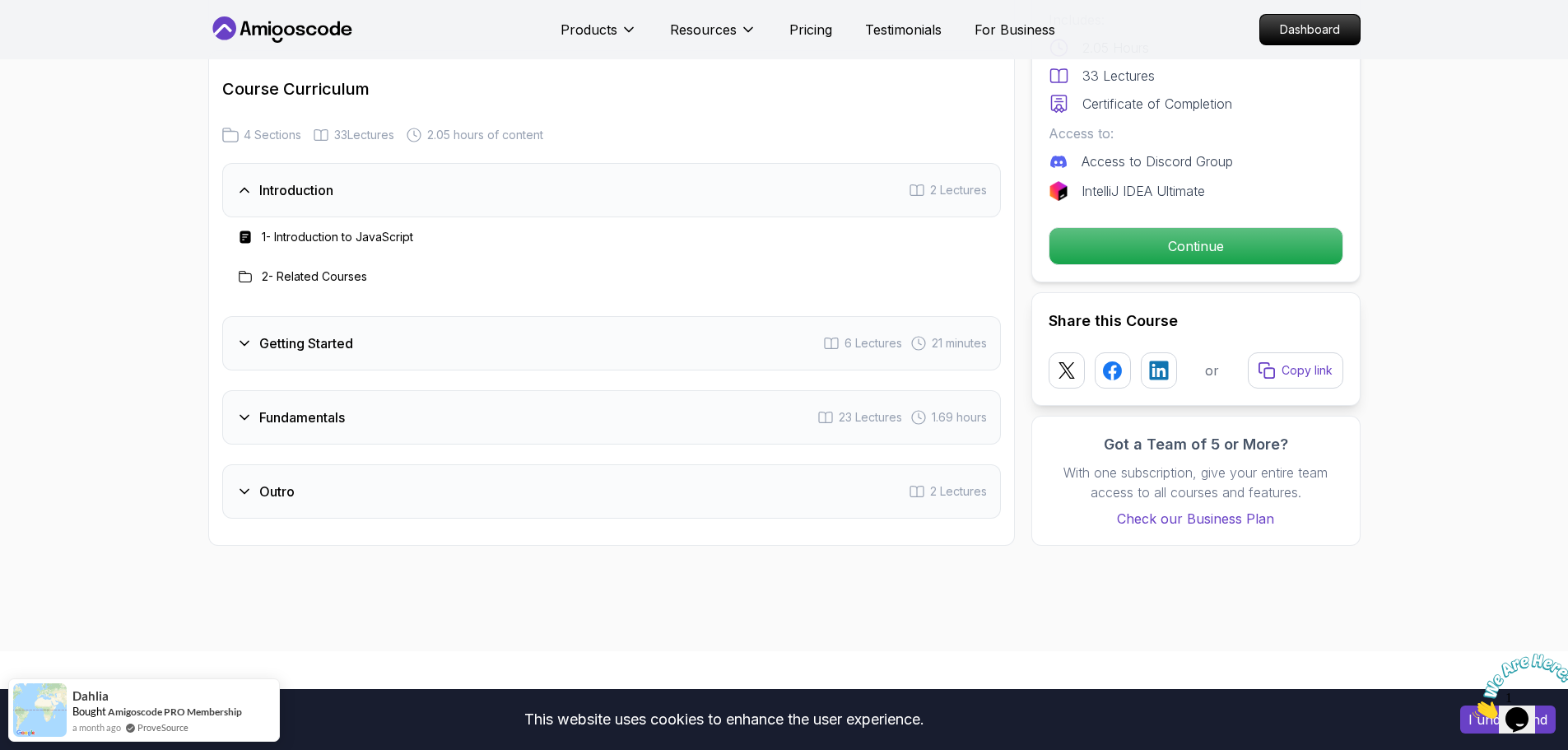
click at [277, 412] on h3 "Fundamentals" at bounding box center [302, 417] width 86 height 20
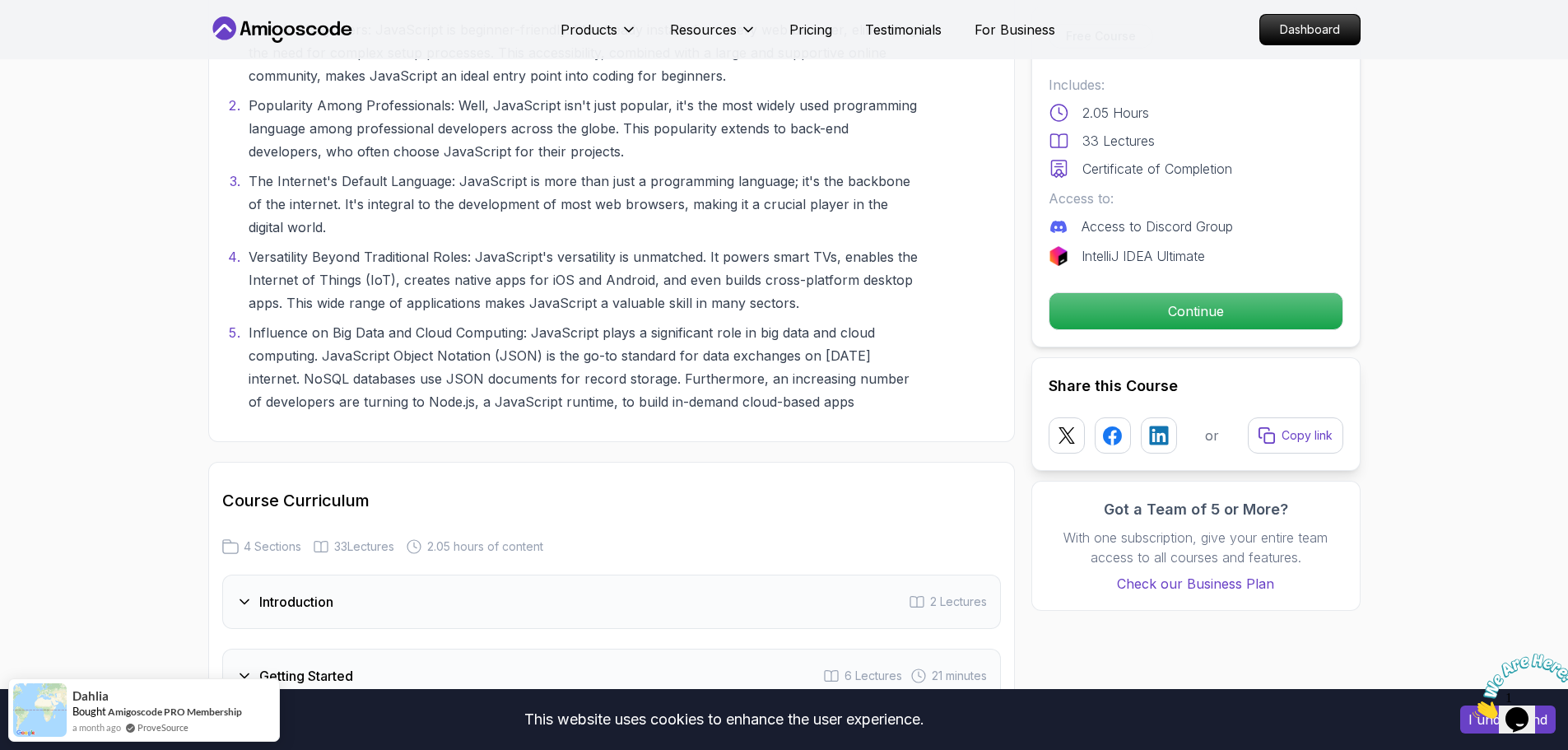
scroll to position [1894, 0]
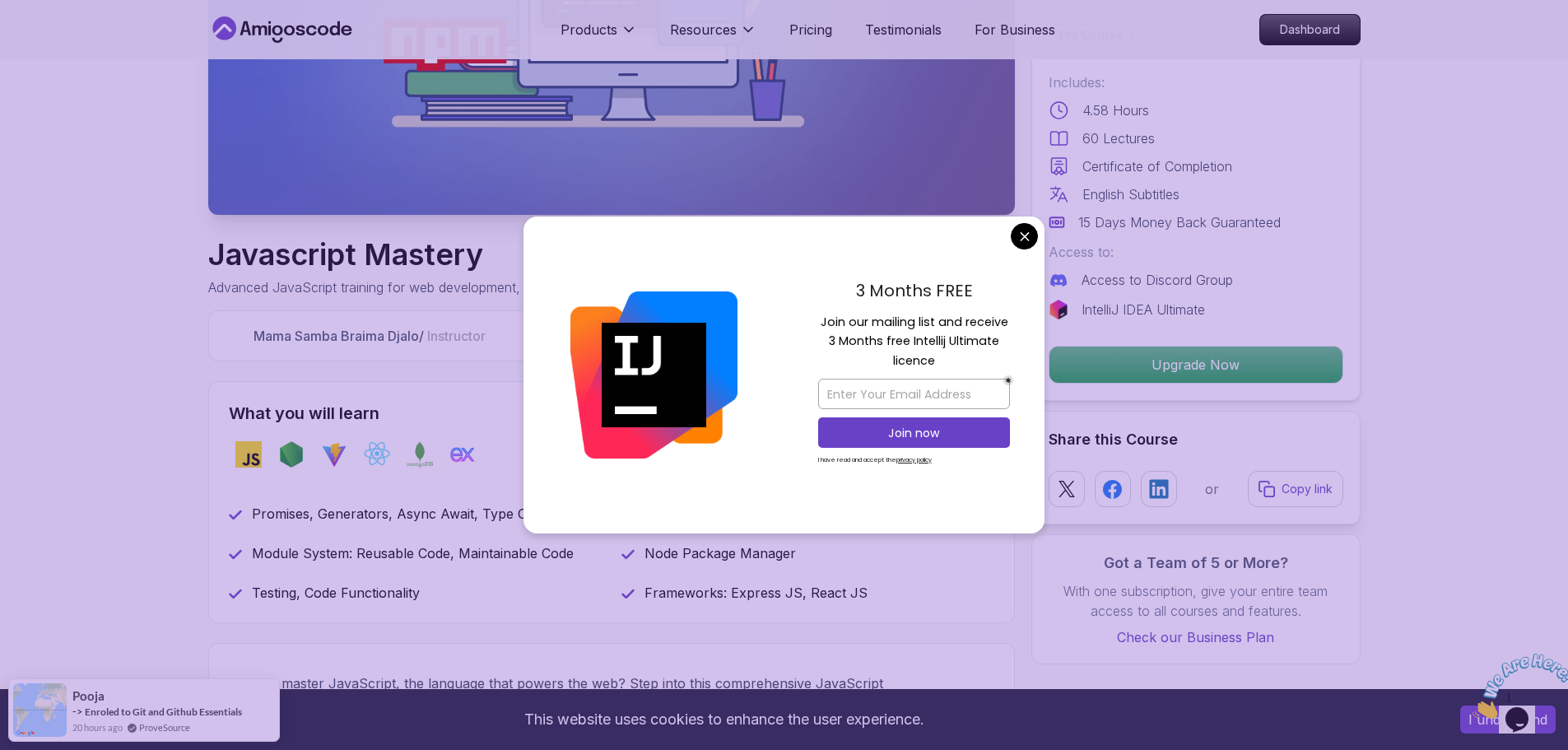
scroll to position [411, 0]
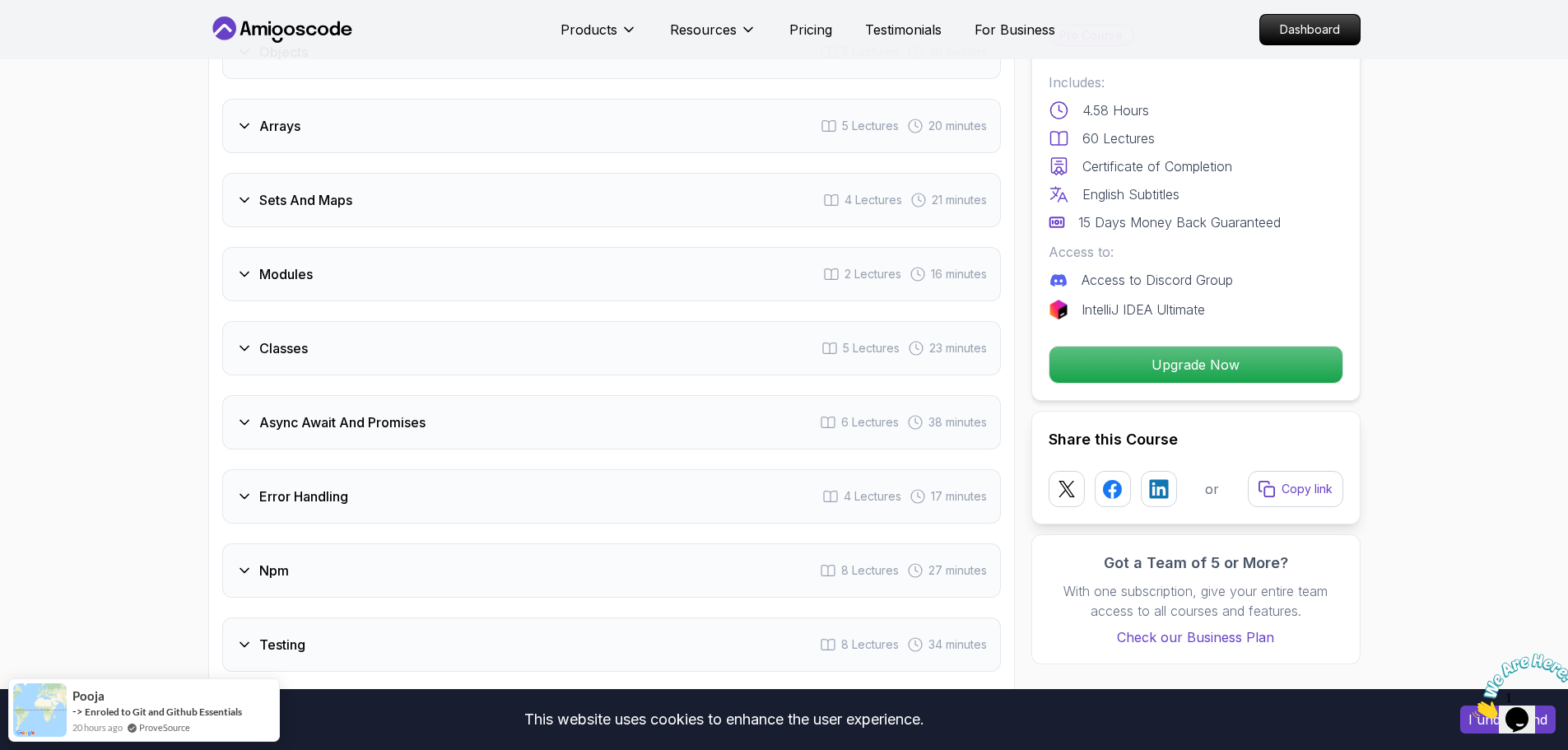
scroll to position [1977, 0]
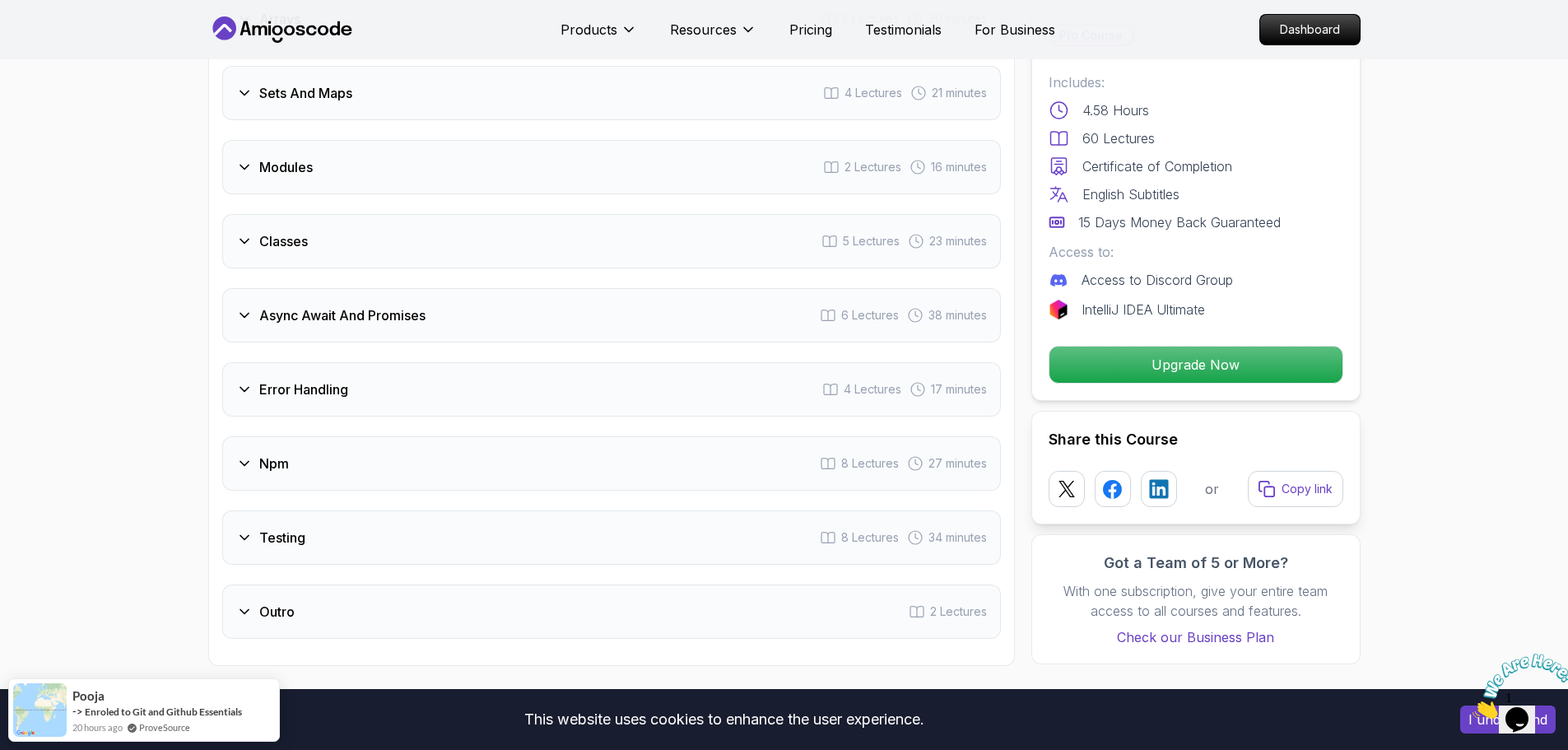
click at [322, 321] on h3 "Async Await And Promises" at bounding box center [342, 315] width 166 height 20
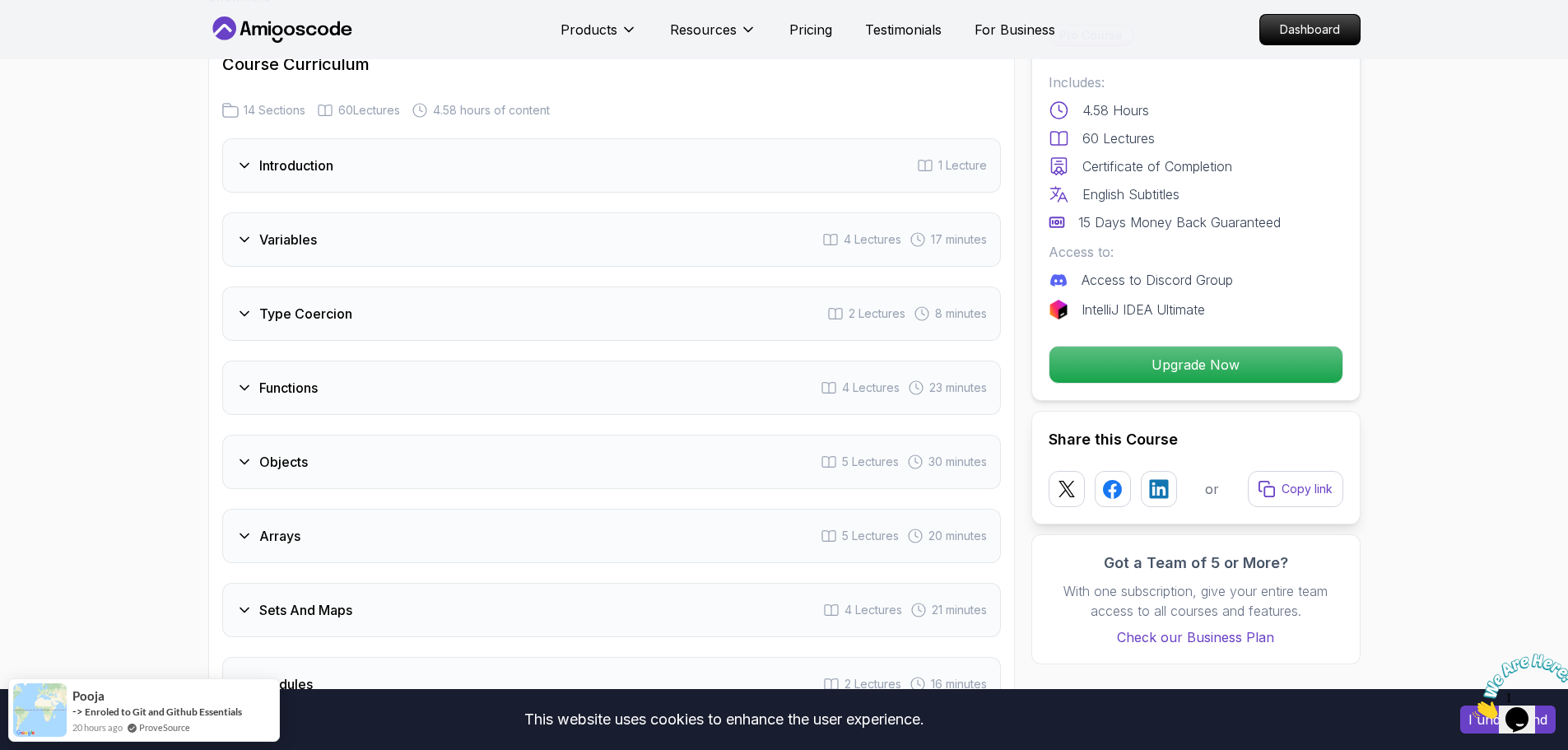
scroll to position [1279, 0]
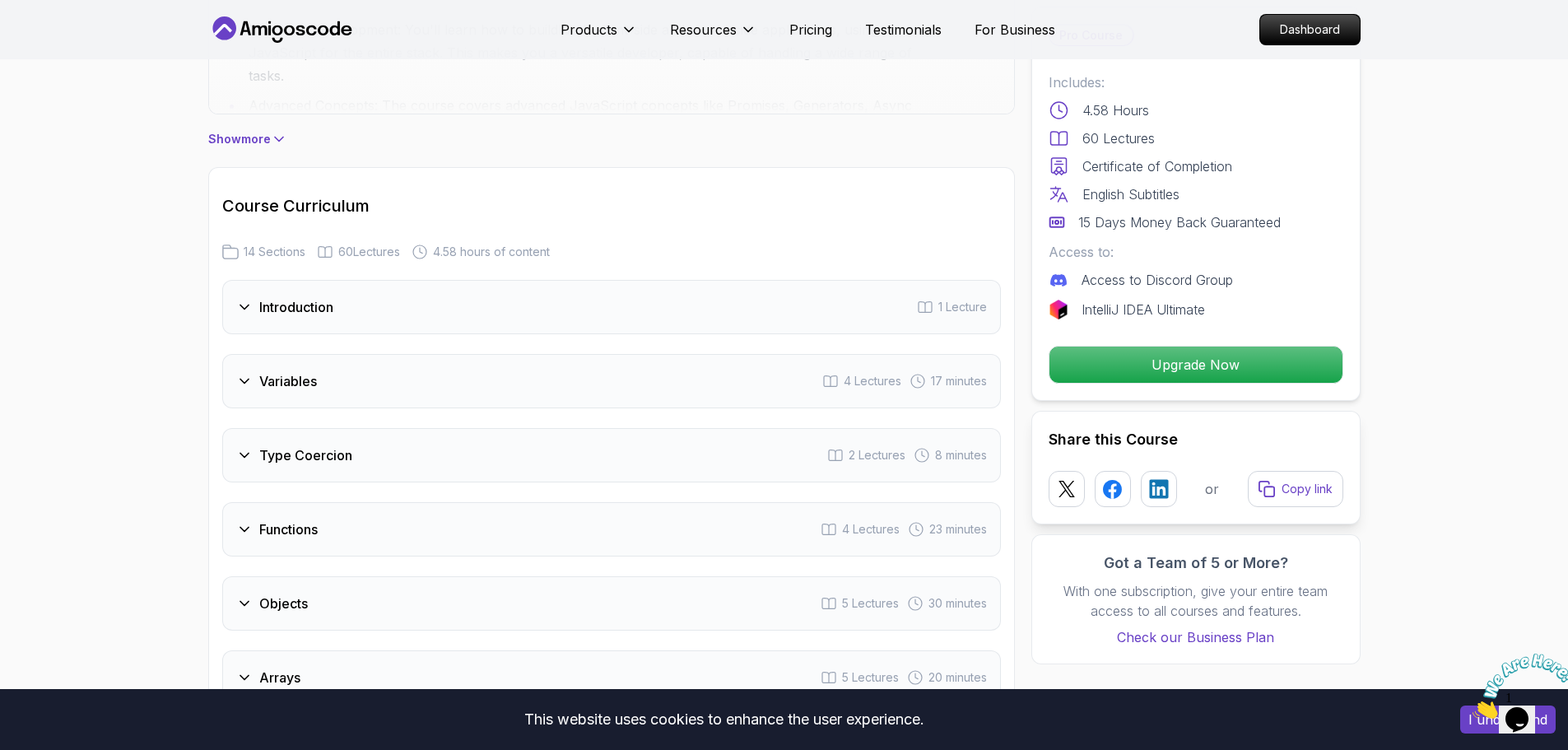
click at [508, 316] on div "Introduction 1 Lecture" at bounding box center [612, 306] width 779 height 54
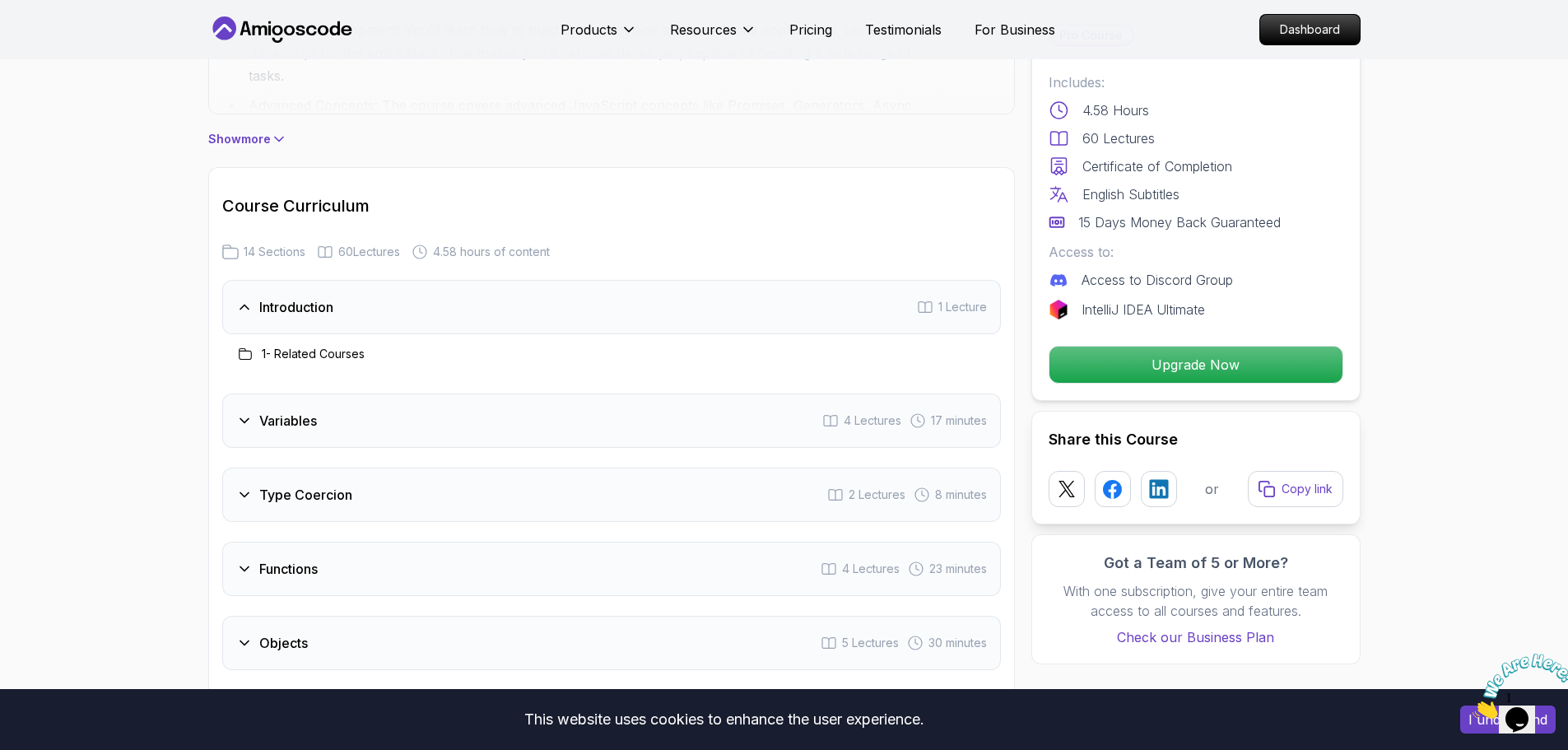
click at [463, 430] on div "Variables 4 Lectures 17 minutes" at bounding box center [612, 420] width 779 height 54
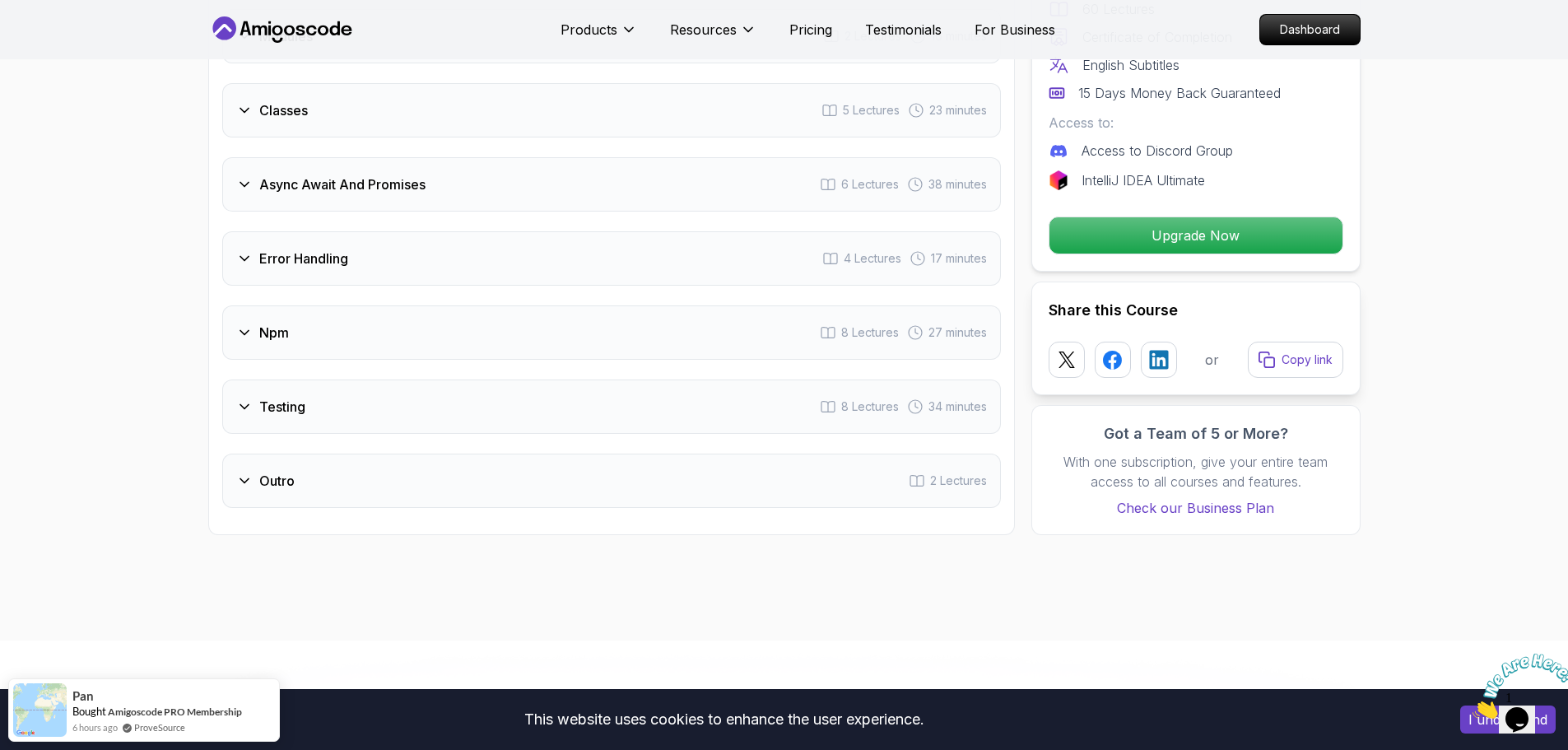
scroll to position [2267, 0]
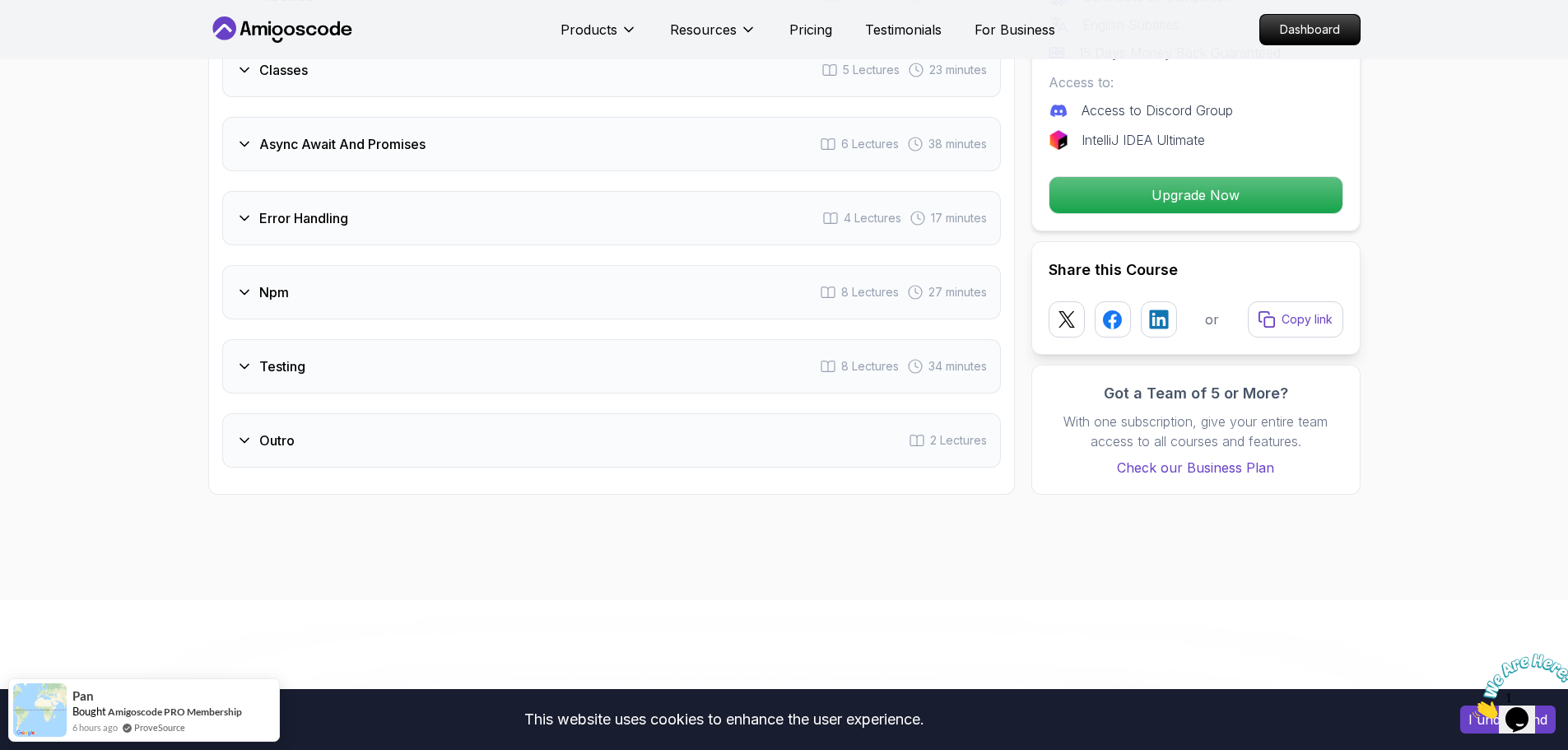
click at [449, 370] on div "Testing 8 Lectures 34 minutes" at bounding box center [612, 366] width 779 height 54
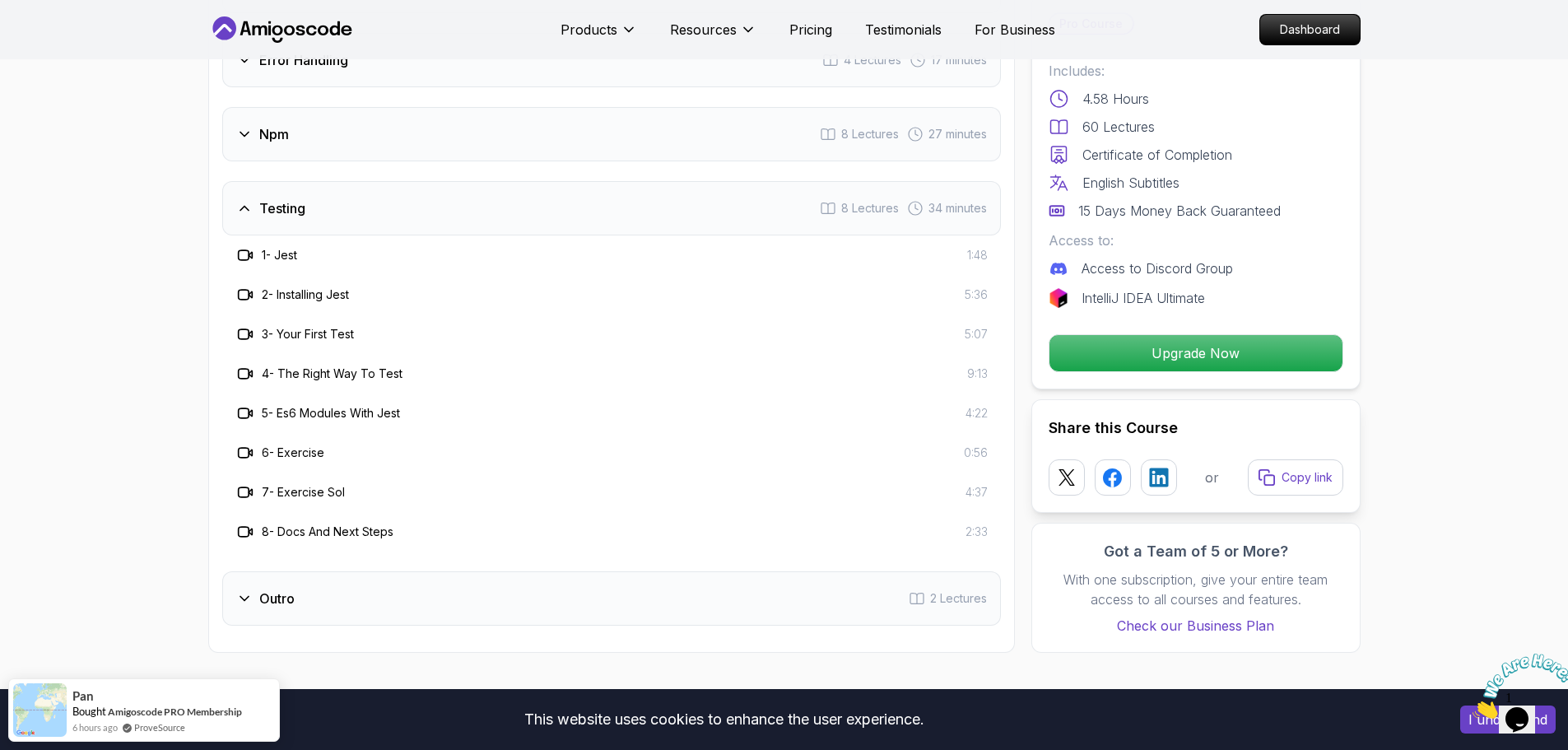
scroll to position [2108, 0]
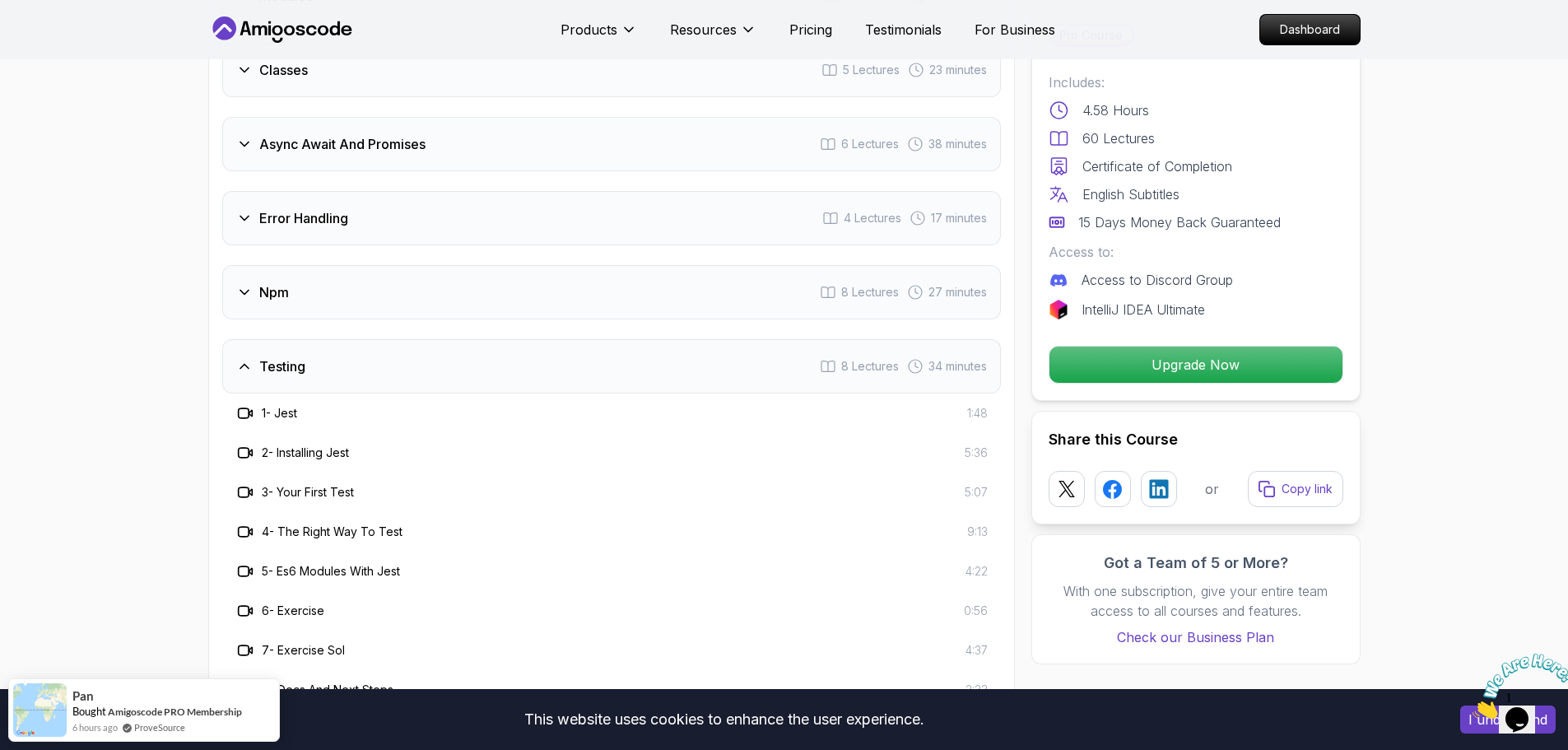
click at [463, 313] on div "Npm 8 Lectures 27 minutes" at bounding box center [612, 291] width 779 height 54
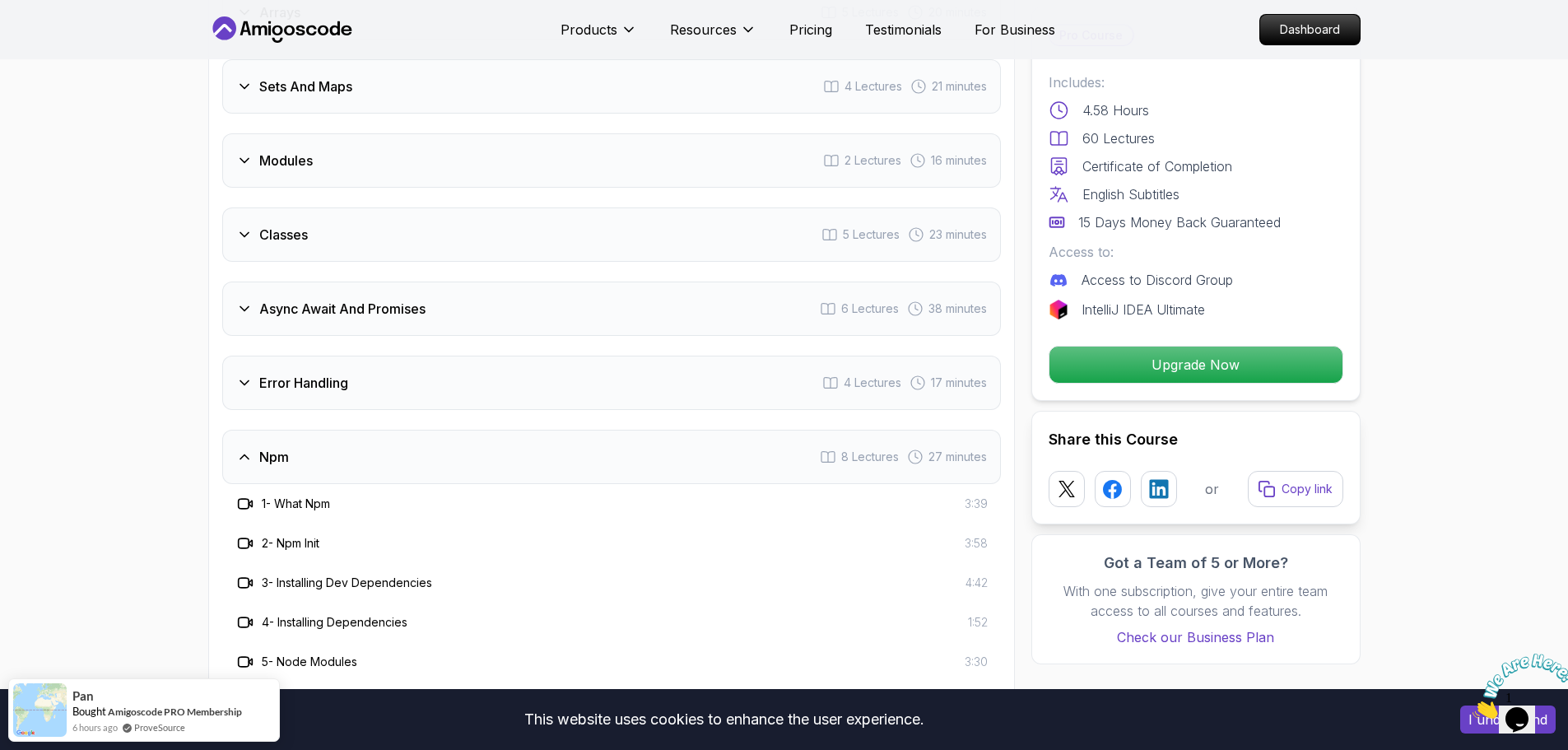
scroll to position [1861, 0]
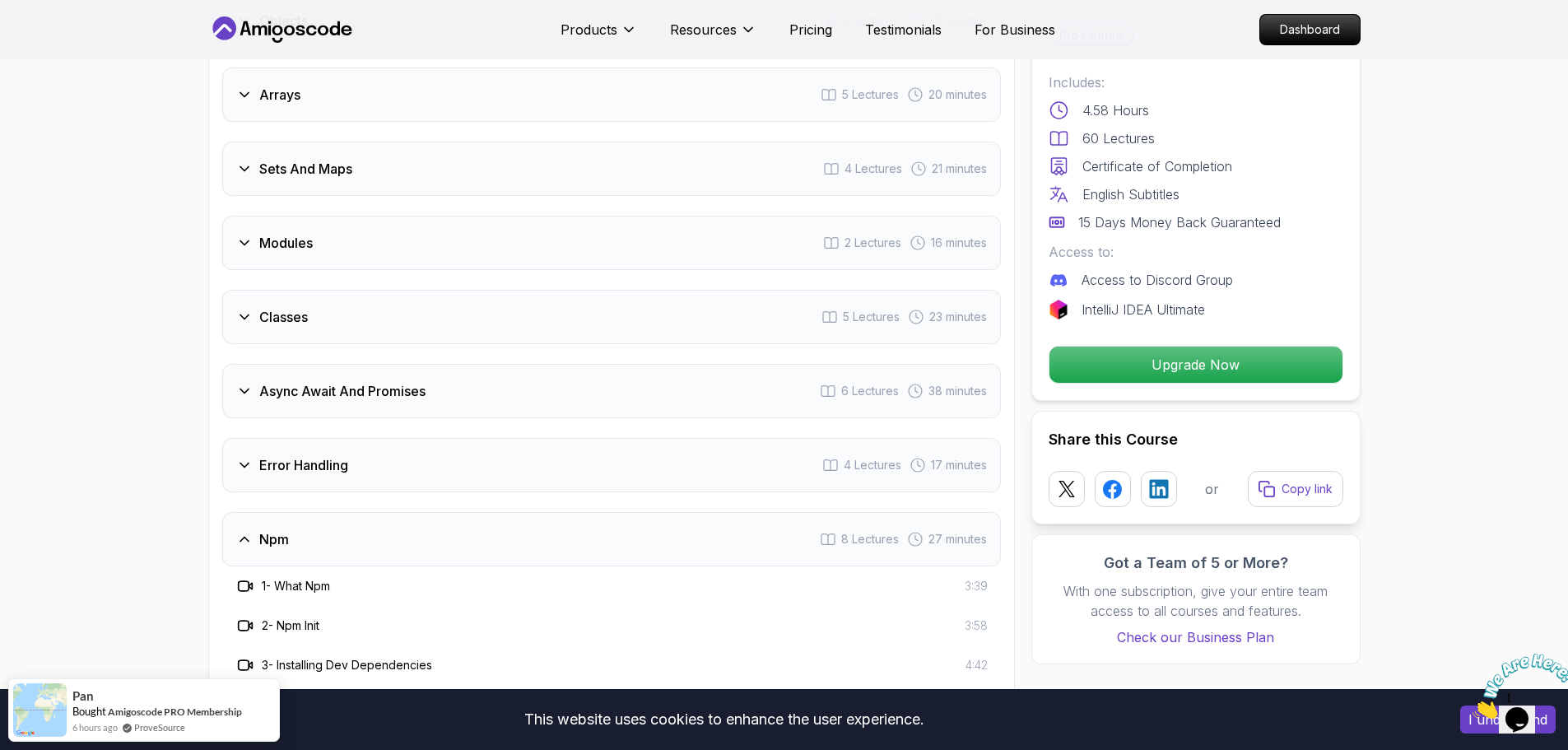
click at [478, 323] on div "Classes 5 Lectures 23 minutes" at bounding box center [612, 317] width 779 height 54
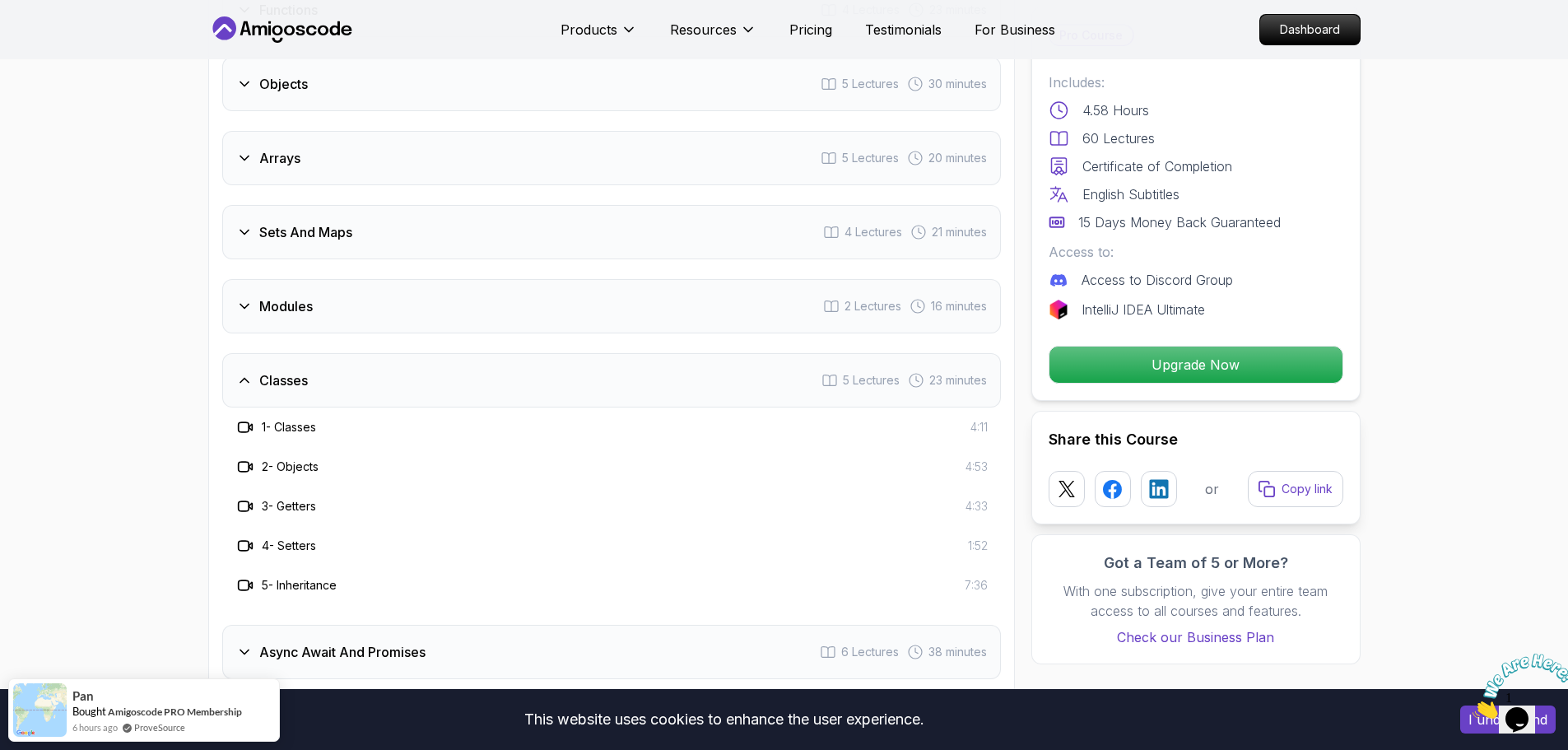
scroll to position [1779, 0]
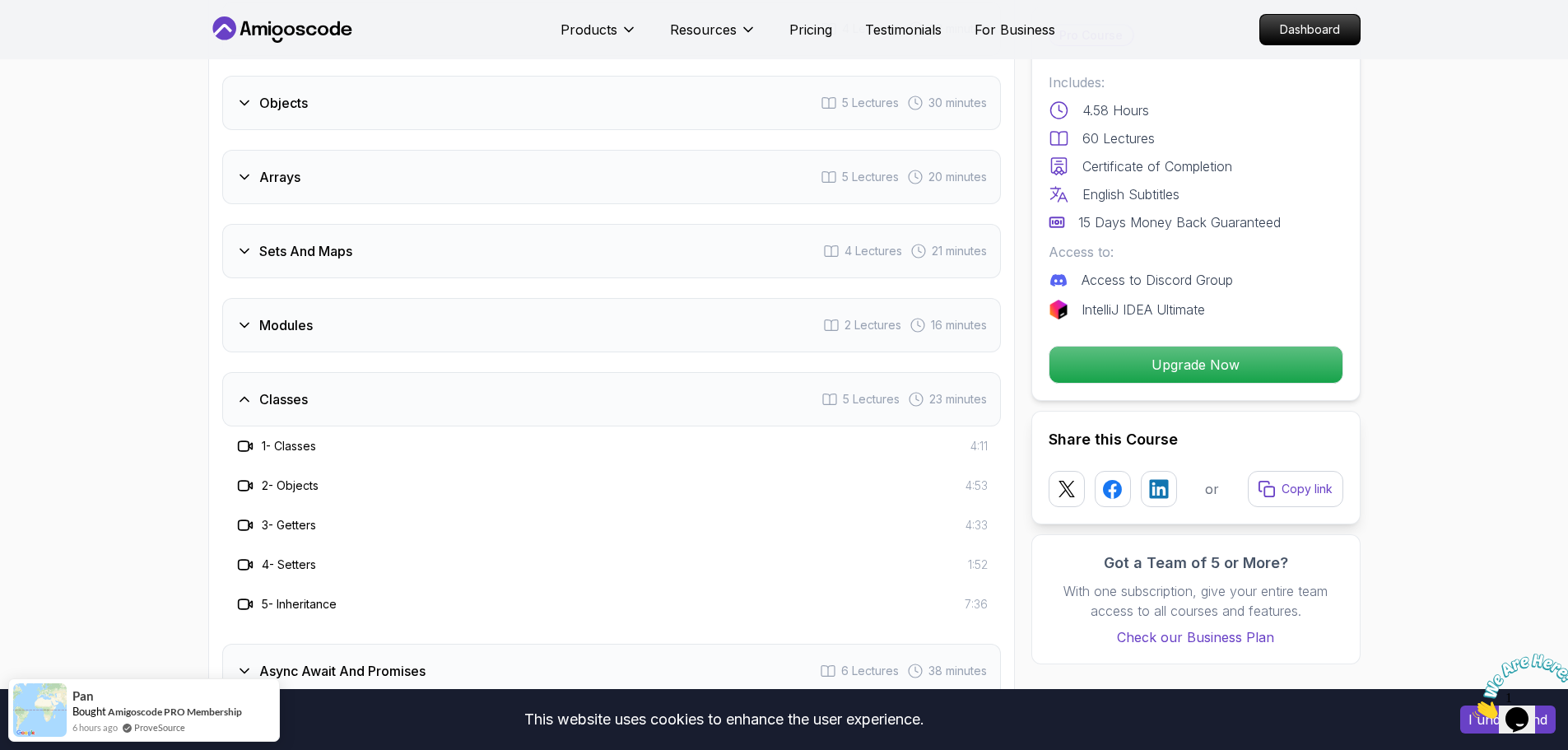
click at [315, 321] on div "Modules 2 Lectures 16 minutes" at bounding box center [612, 324] width 779 height 54
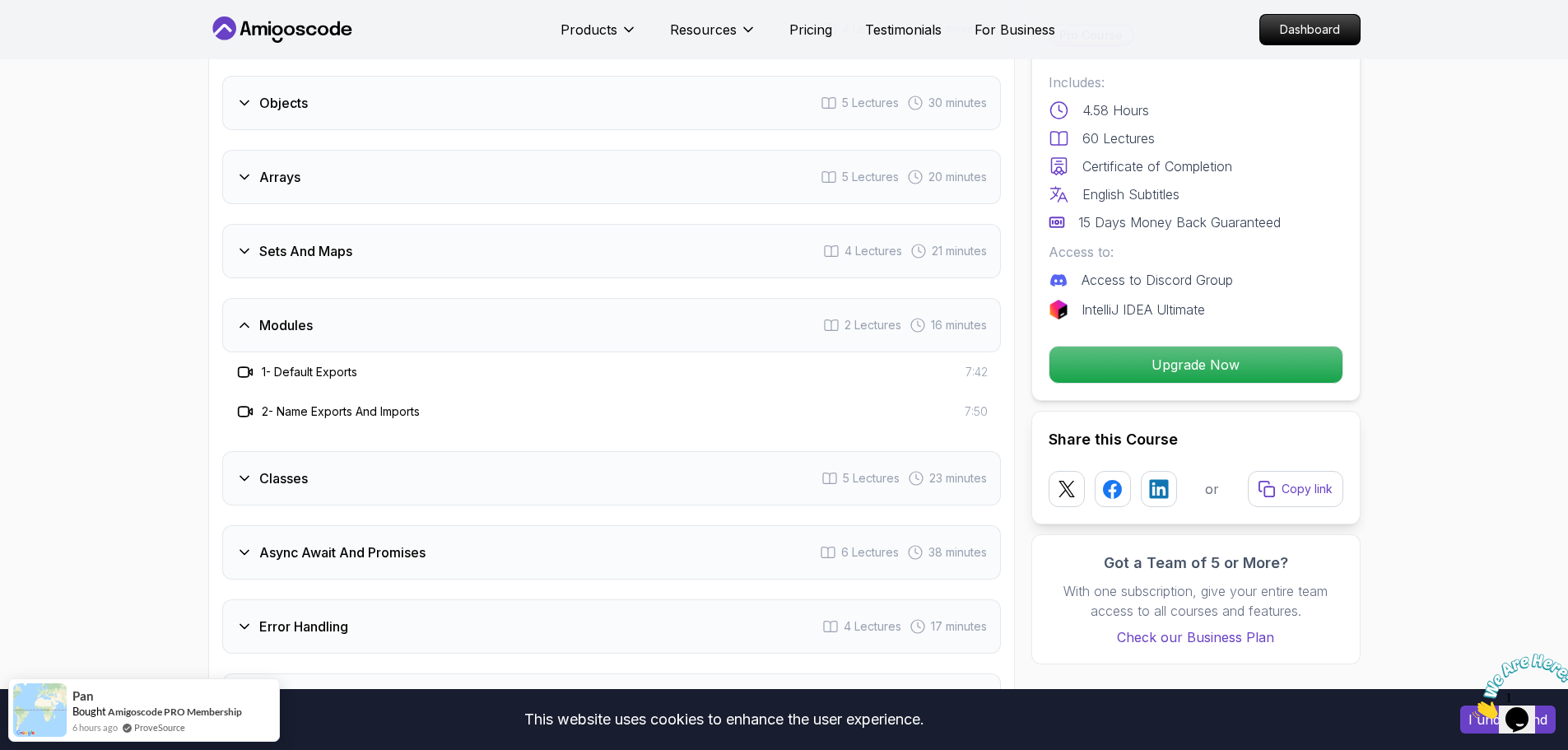
click at [418, 250] on div "Sets And Maps 4 Lectures 21 minutes" at bounding box center [612, 251] width 779 height 54
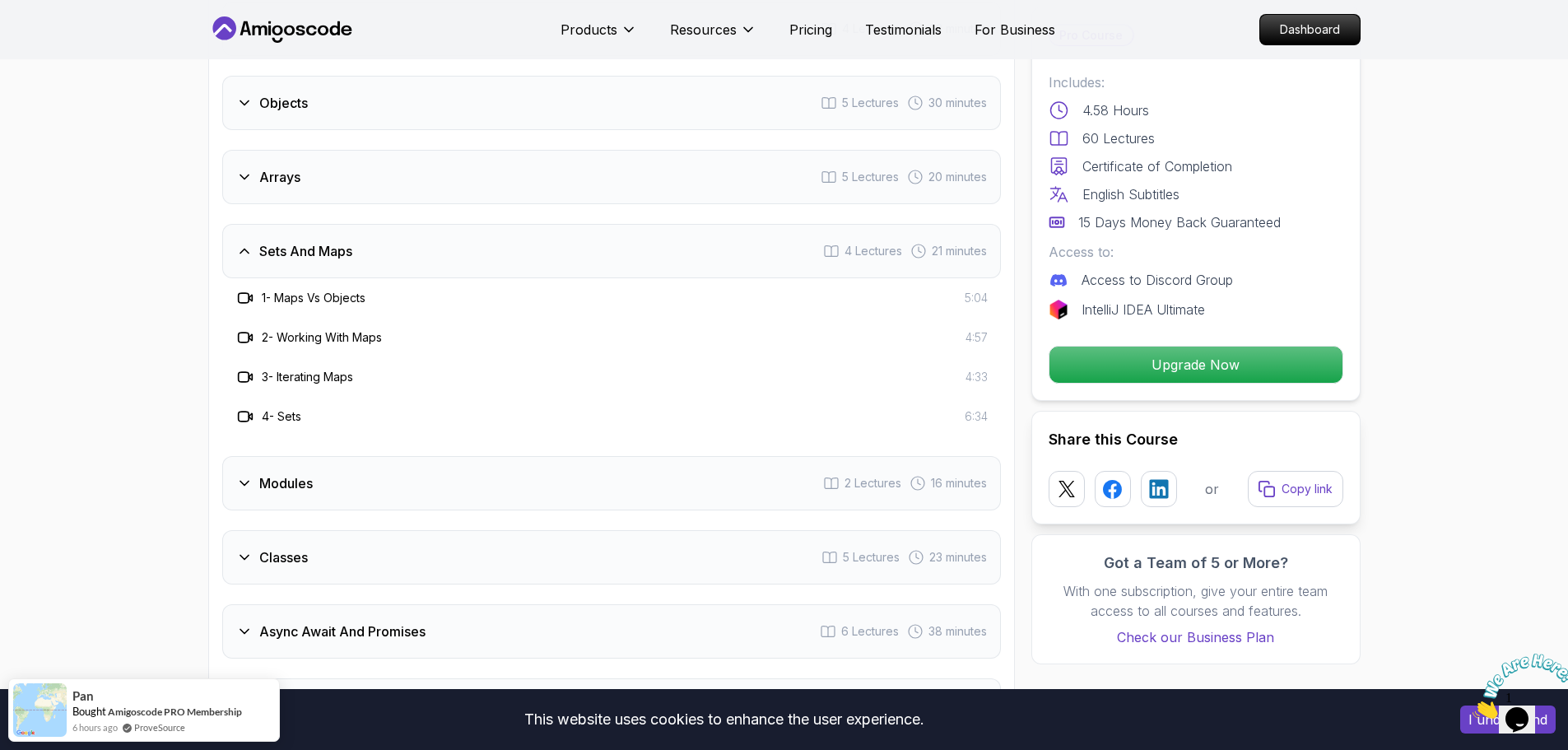
scroll to position [1532, 0]
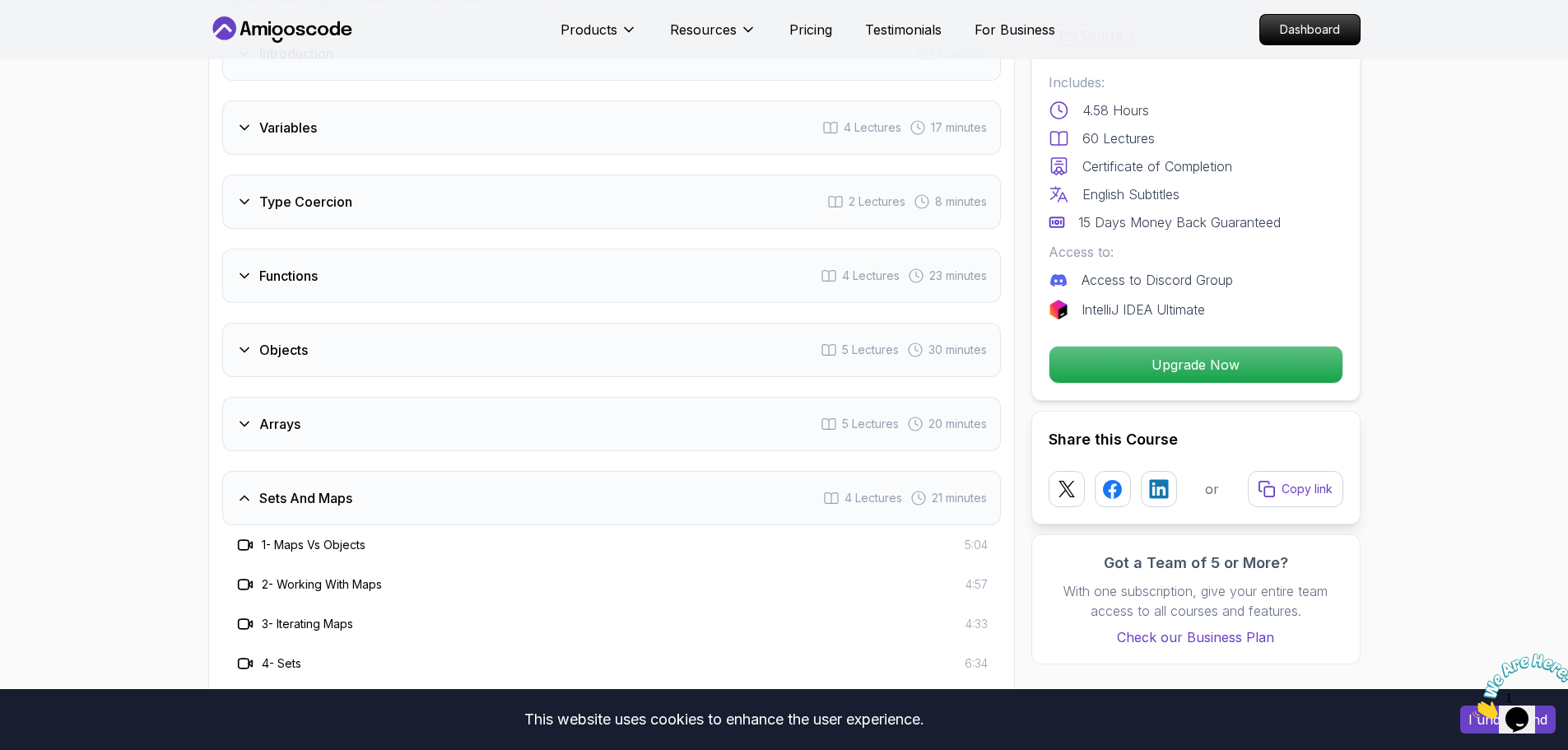
click at [344, 340] on div "Objects 5 Lectures 30 minutes" at bounding box center [612, 349] width 779 height 54
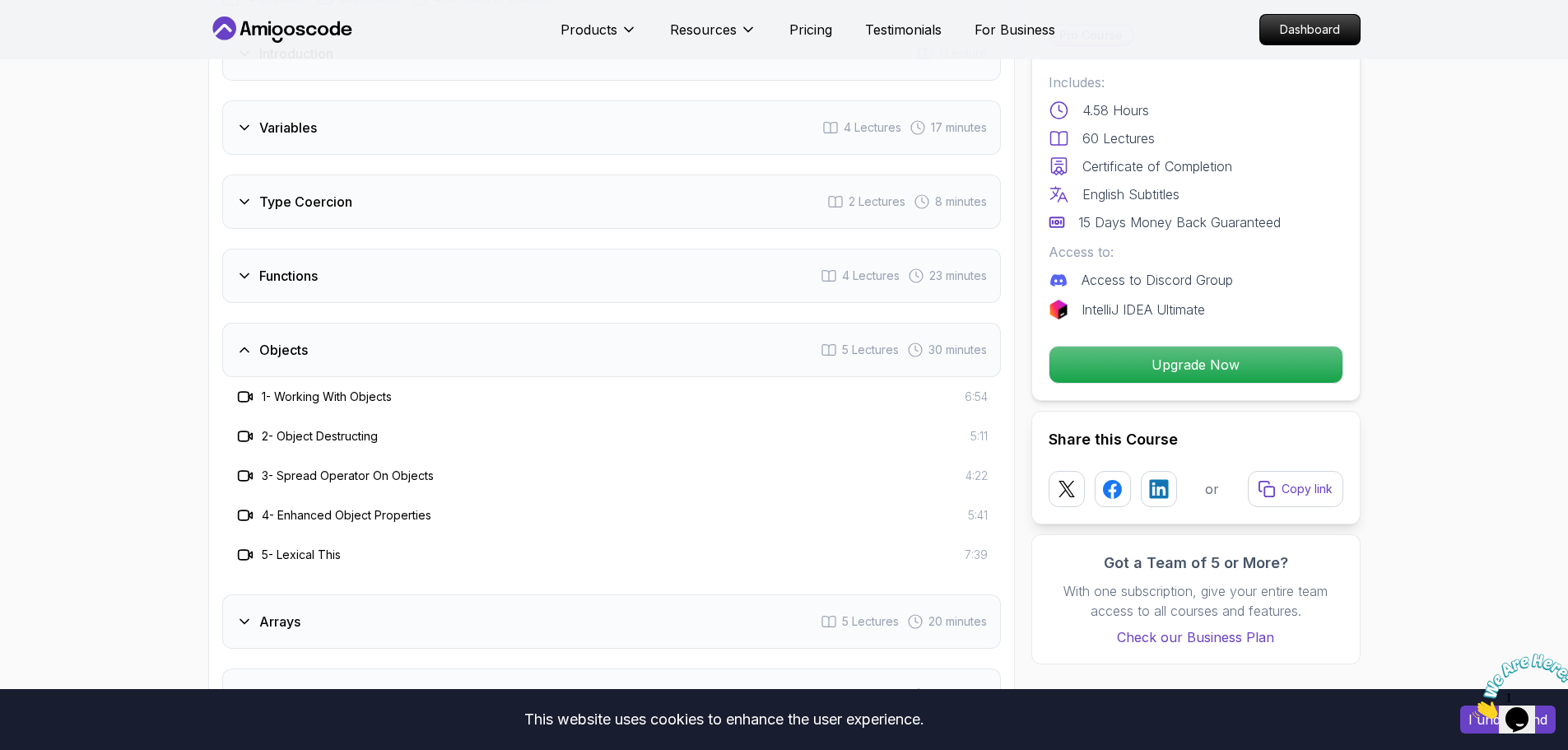
click at [379, 281] on div "Functions 4 Lectures 23 minutes" at bounding box center [612, 275] width 779 height 54
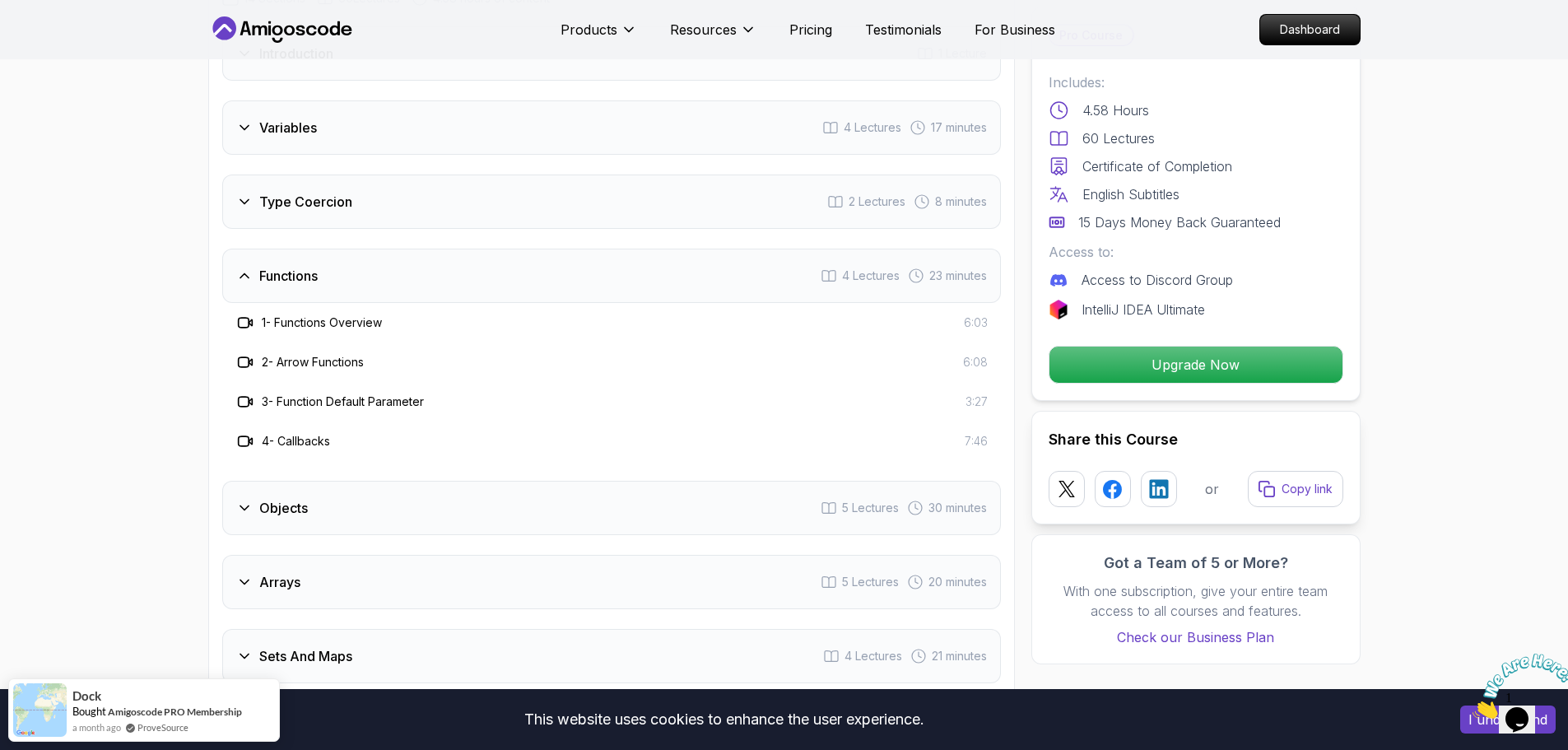
scroll to position [1368, 0]
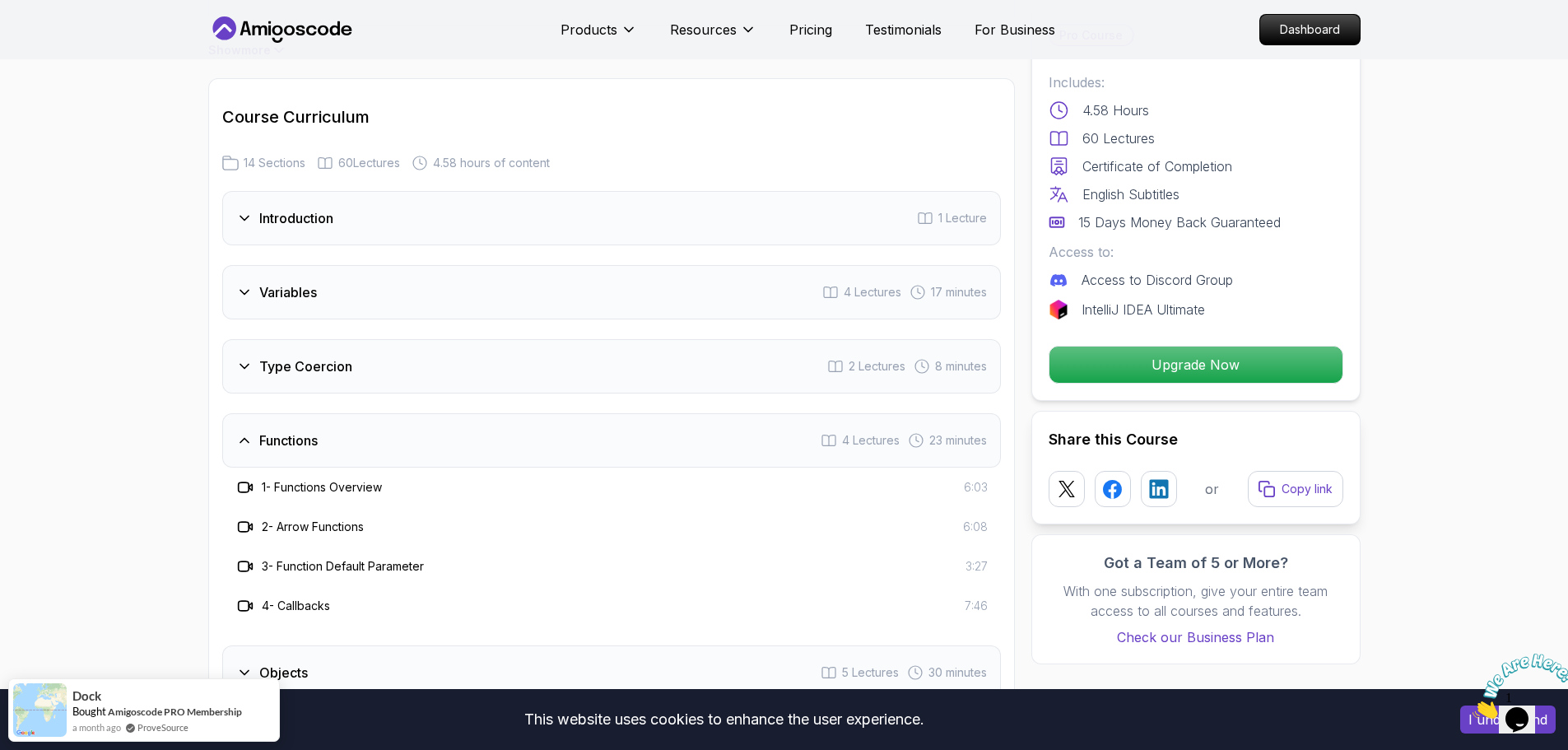
click at [379, 292] on div "Variables 4 Lectures 17 minutes" at bounding box center [612, 291] width 779 height 54
